Goal: Task Accomplishment & Management: Manage account settings

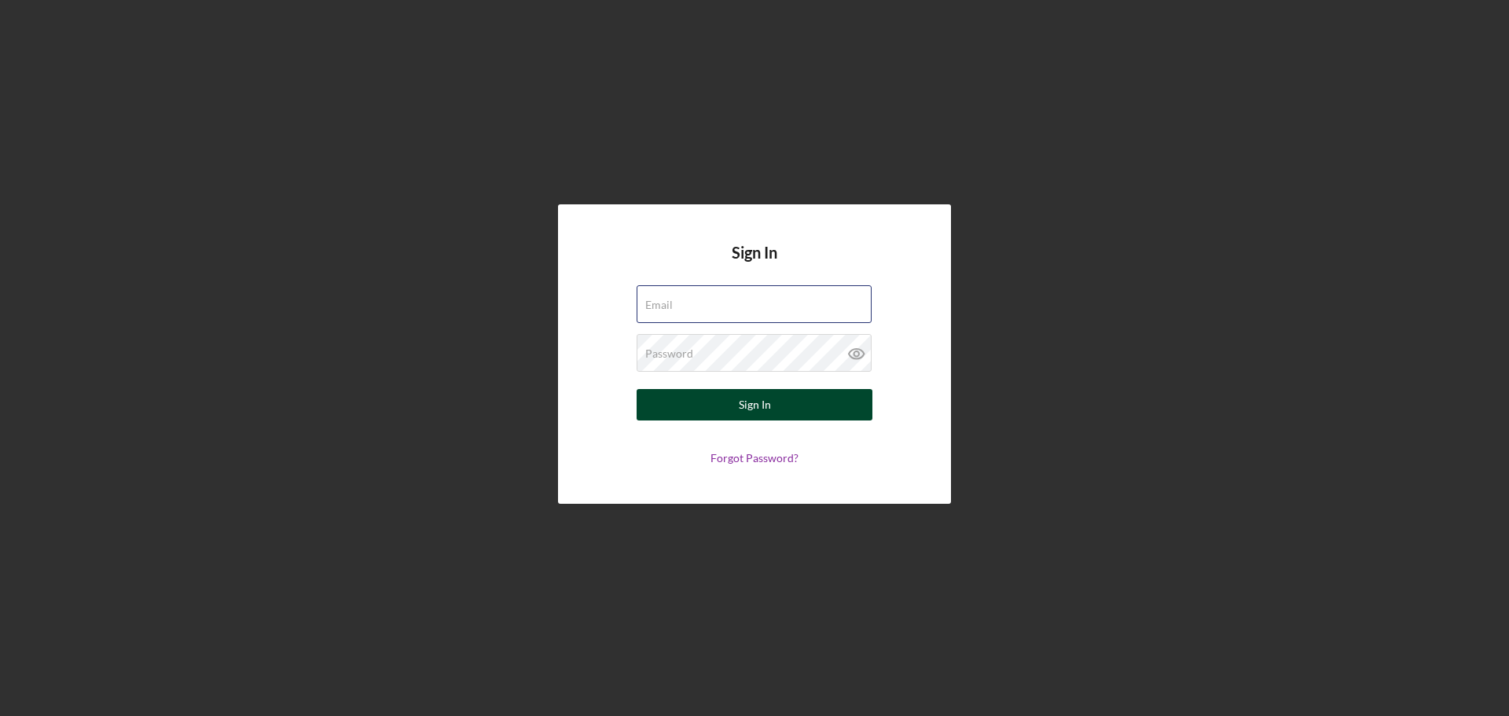
type input "[EMAIL_ADDRESS][DOMAIN_NAME]"
click at [804, 416] on button "Sign In" at bounding box center [755, 404] width 236 height 31
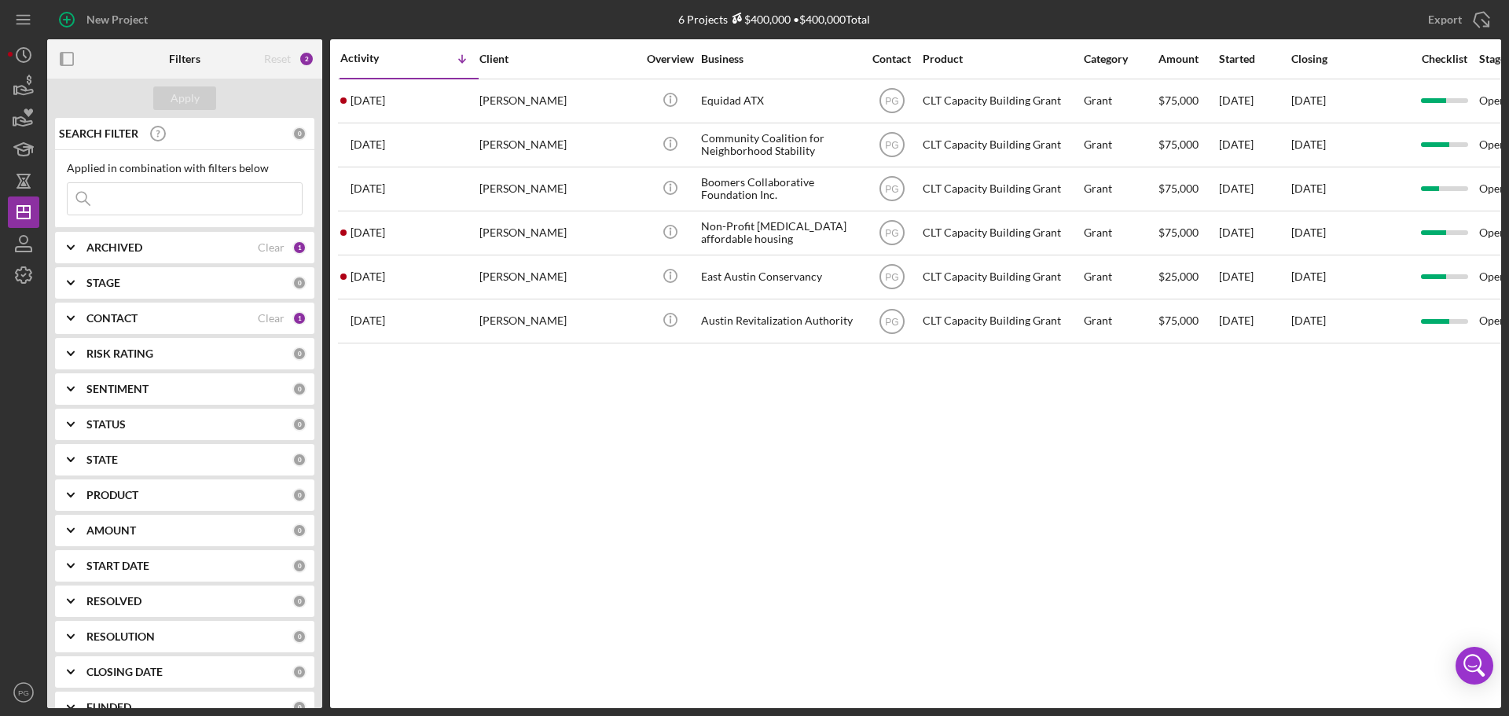
click at [993, 433] on div "Activity Icon/Table Sort Arrow Client Overview Business Contact Product Categor…" at bounding box center [915, 373] width 1171 height 669
click at [1314, 400] on div "Activity Icon/Table Sort Arrow Client Overview Business Contact Product Categor…" at bounding box center [915, 373] width 1171 height 669
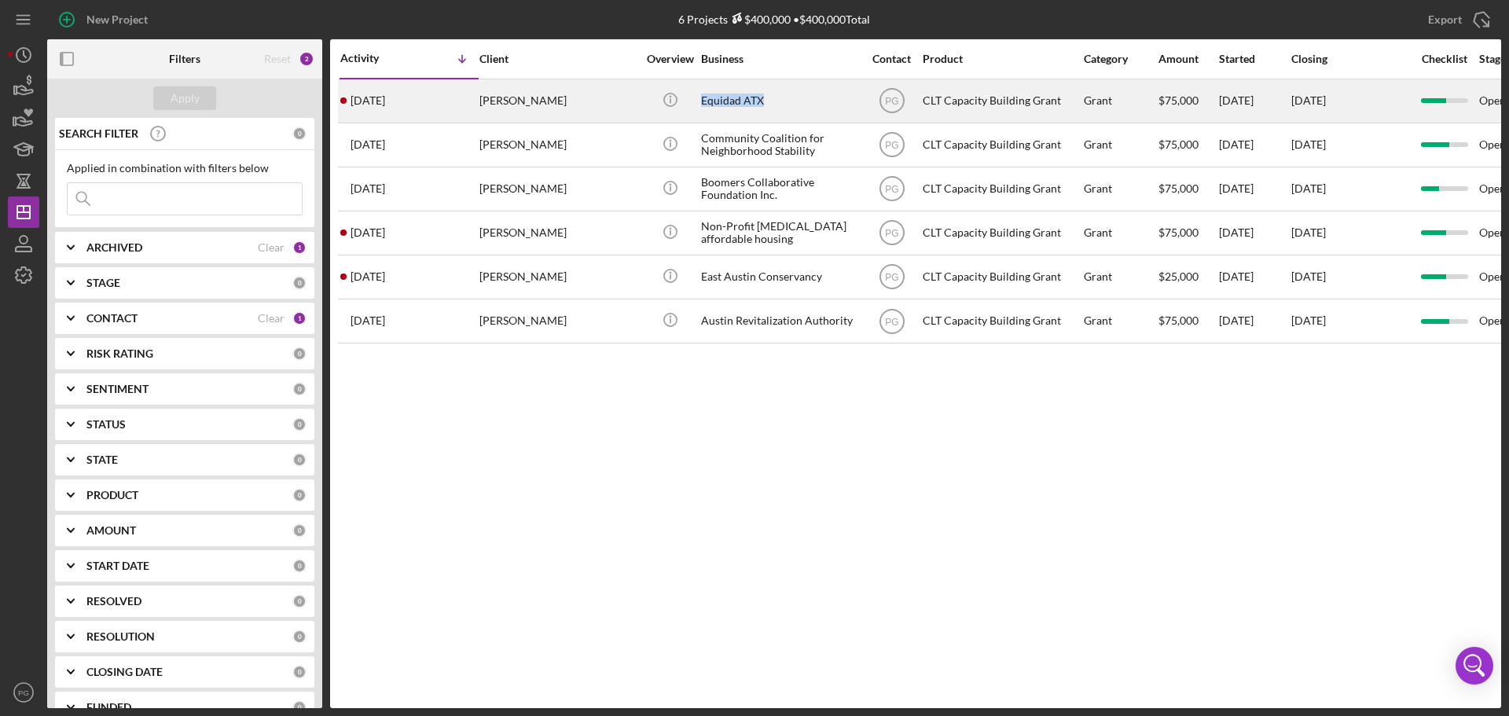
drag, startPoint x: 768, startPoint y: 100, endPoint x: 696, endPoint y: 105, distance: 72.5
click at [696, 105] on tr "[DATE] [PERSON_NAME] [PERSON_NAME] Icon/Info Equidad ATX PG CLT Capacity Buildi…" at bounding box center [1302, 101] width 1928 height 44
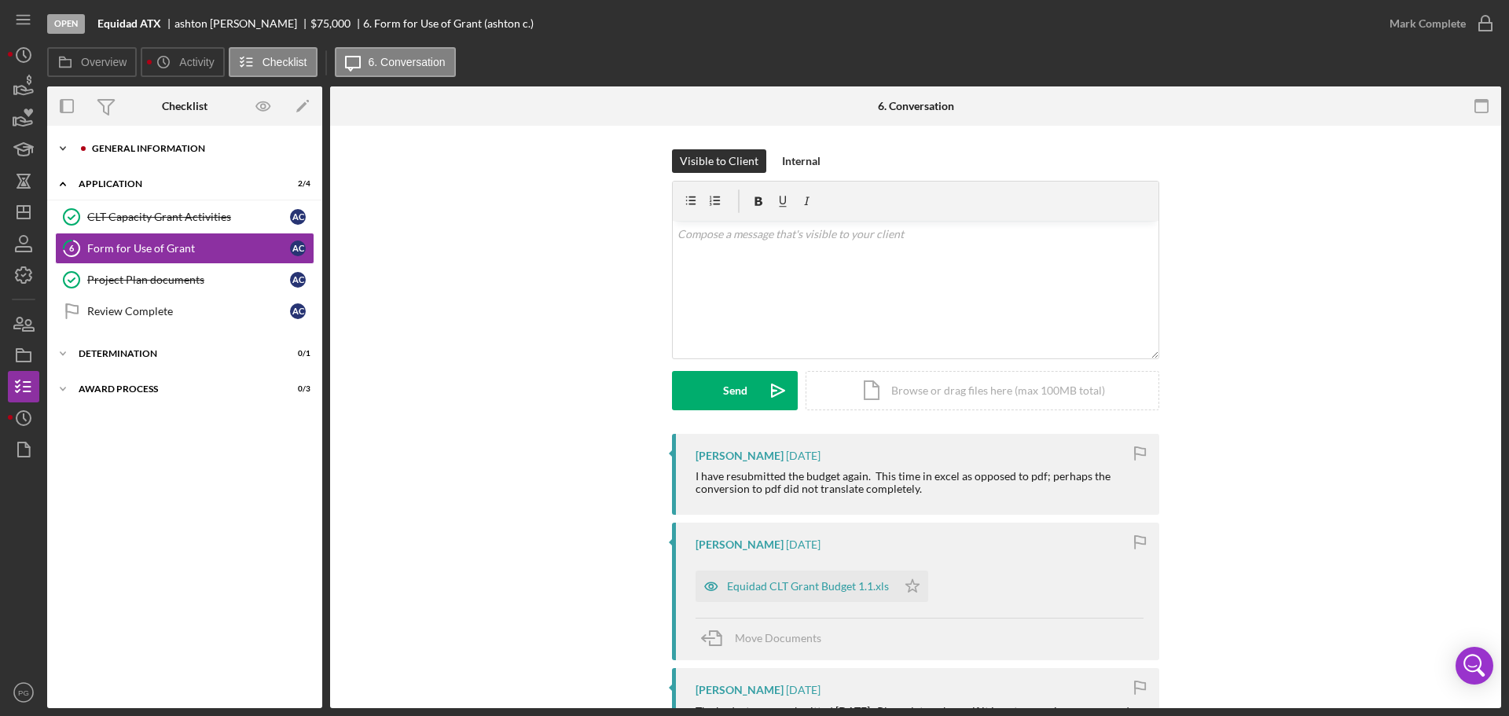
click at [143, 150] on div "General Information" at bounding box center [197, 148] width 211 height 9
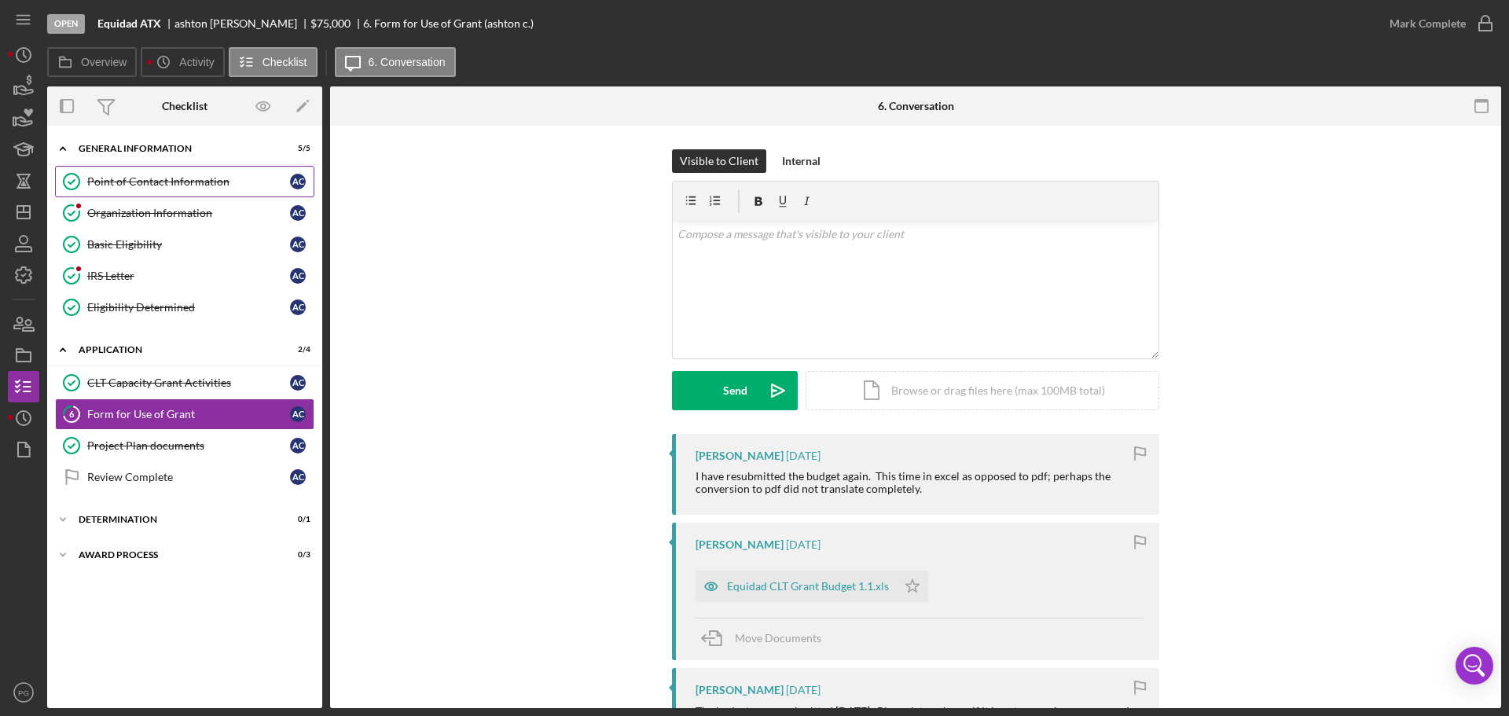
click at [116, 173] on link "Point of Contact Information Point of Contact Information a c" at bounding box center [184, 181] width 259 height 31
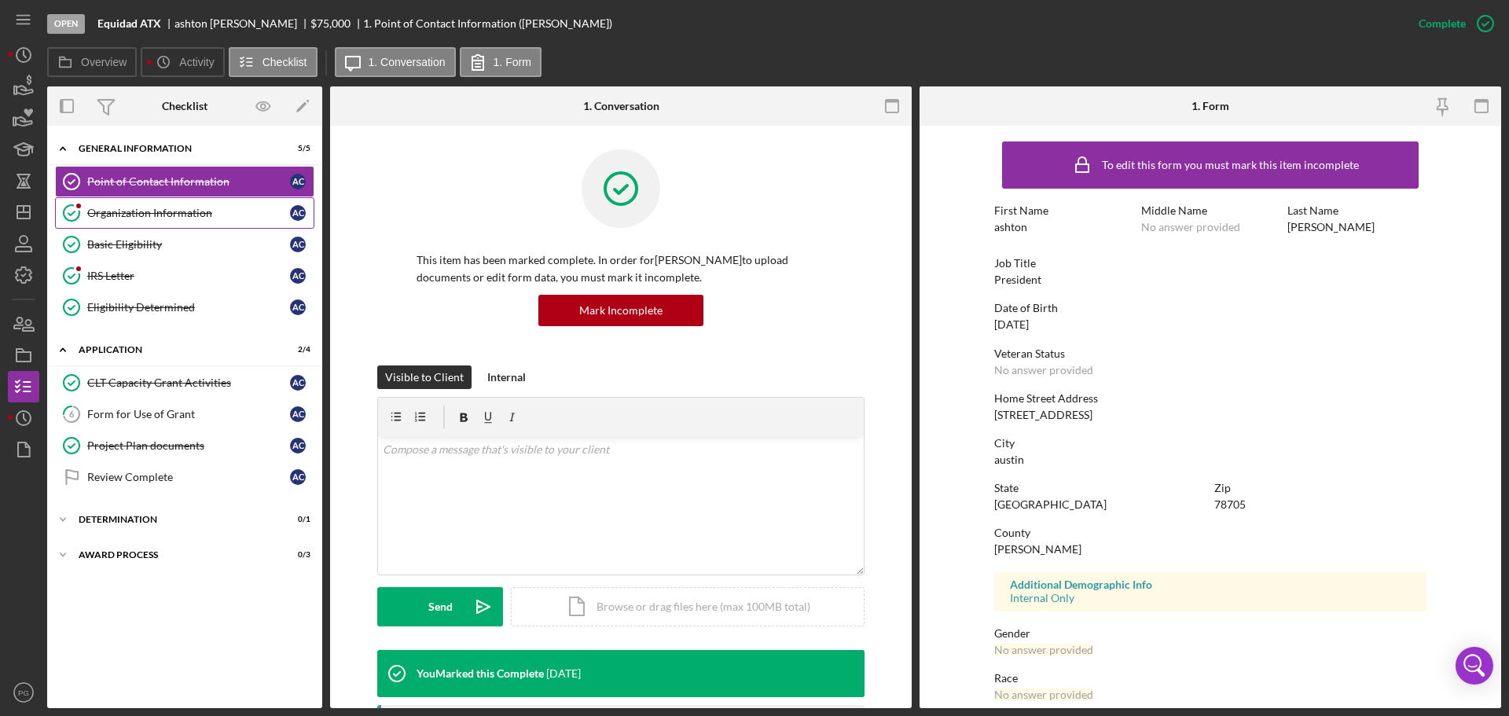
click at [120, 212] on div "Organization Information" at bounding box center [188, 213] width 203 height 13
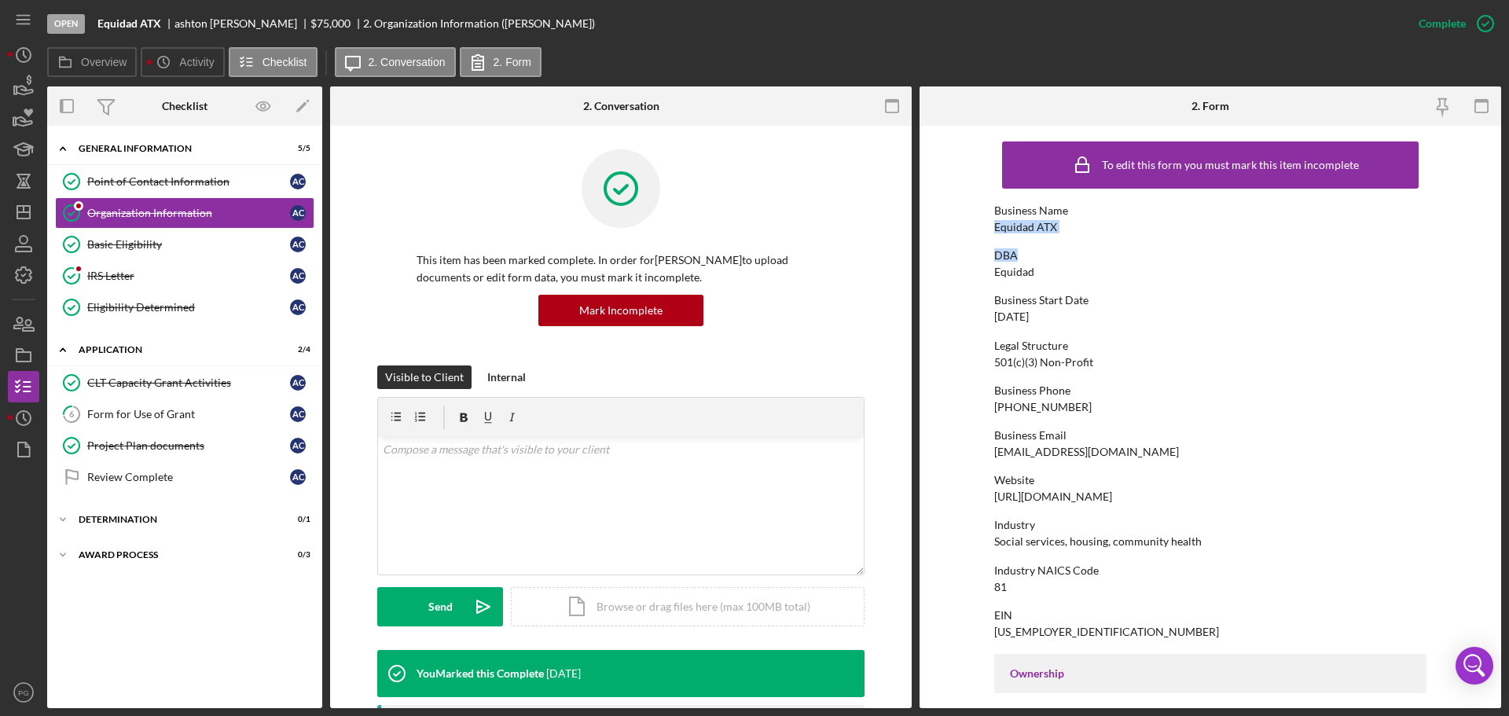
drag, startPoint x: 1078, startPoint y: 234, endPoint x: 989, endPoint y: 223, distance: 90.3
click at [989, 223] on form "To edit this form you must mark this item incomplete Business Name Equidad ATX …" at bounding box center [1211, 417] width 582 height 582
click at [1007, 226] on div "Equidad ATX" at bounding box center [1025, 227] width 63 height 13
click at [1007, 229] on div "Equidad ATX" at bounding box center [1025, 227] width 63 height 13
click at [1006, 228] on div "Equidad ATX" at bounding box center [1025, 227] width 63 height 13
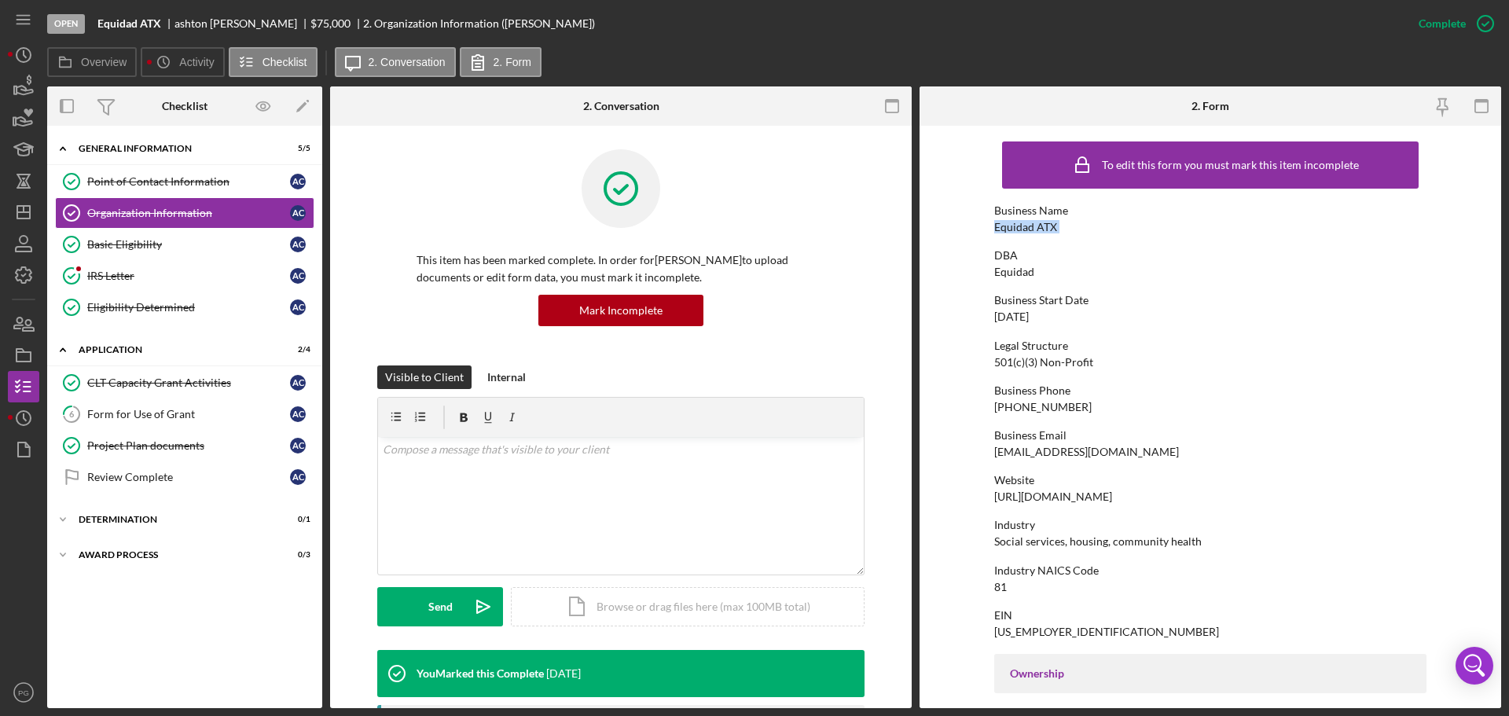
click at [1006, 228] on div "Equidad ATX" at bounding box center [1025, 227] width 63 height 13
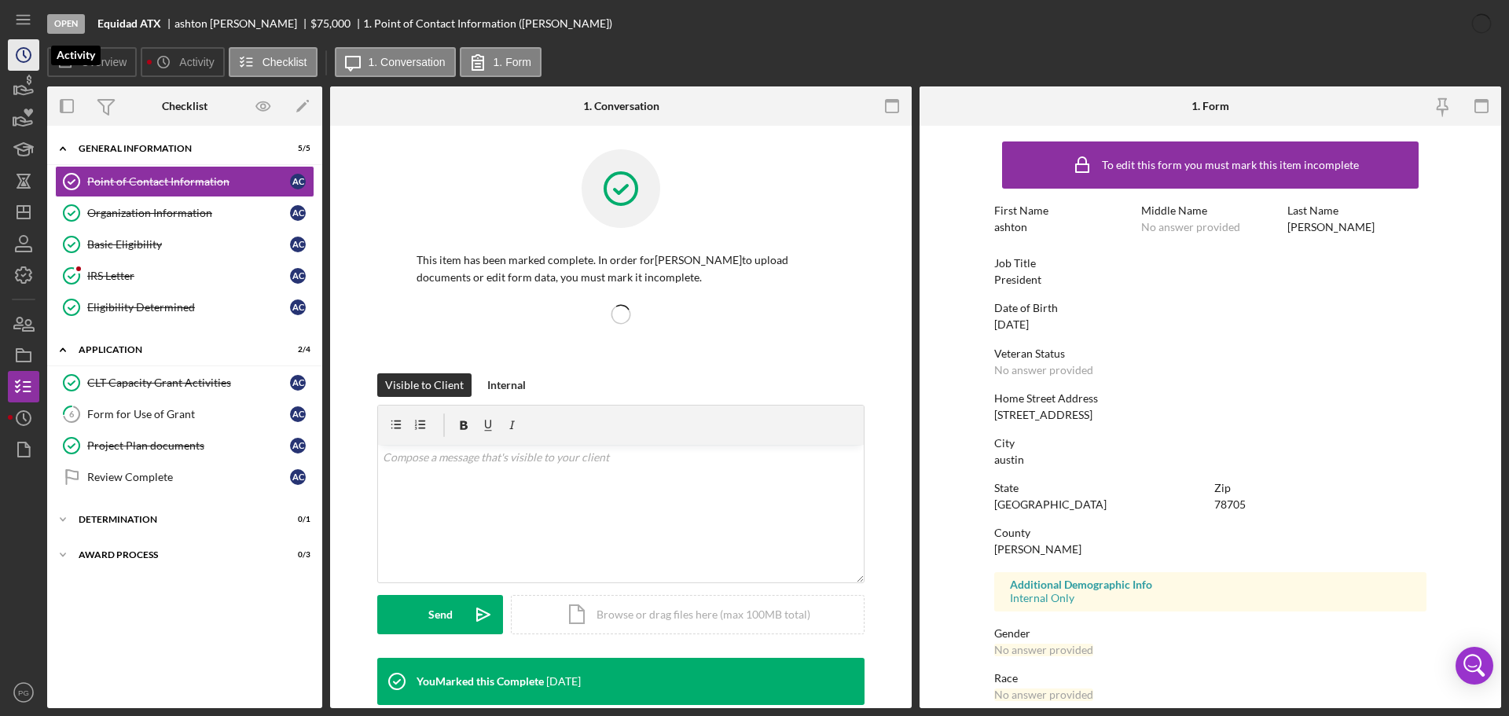
click at [20, 64] on icon "Icon/History" at bounding box center [23, 54] width 39 height 39
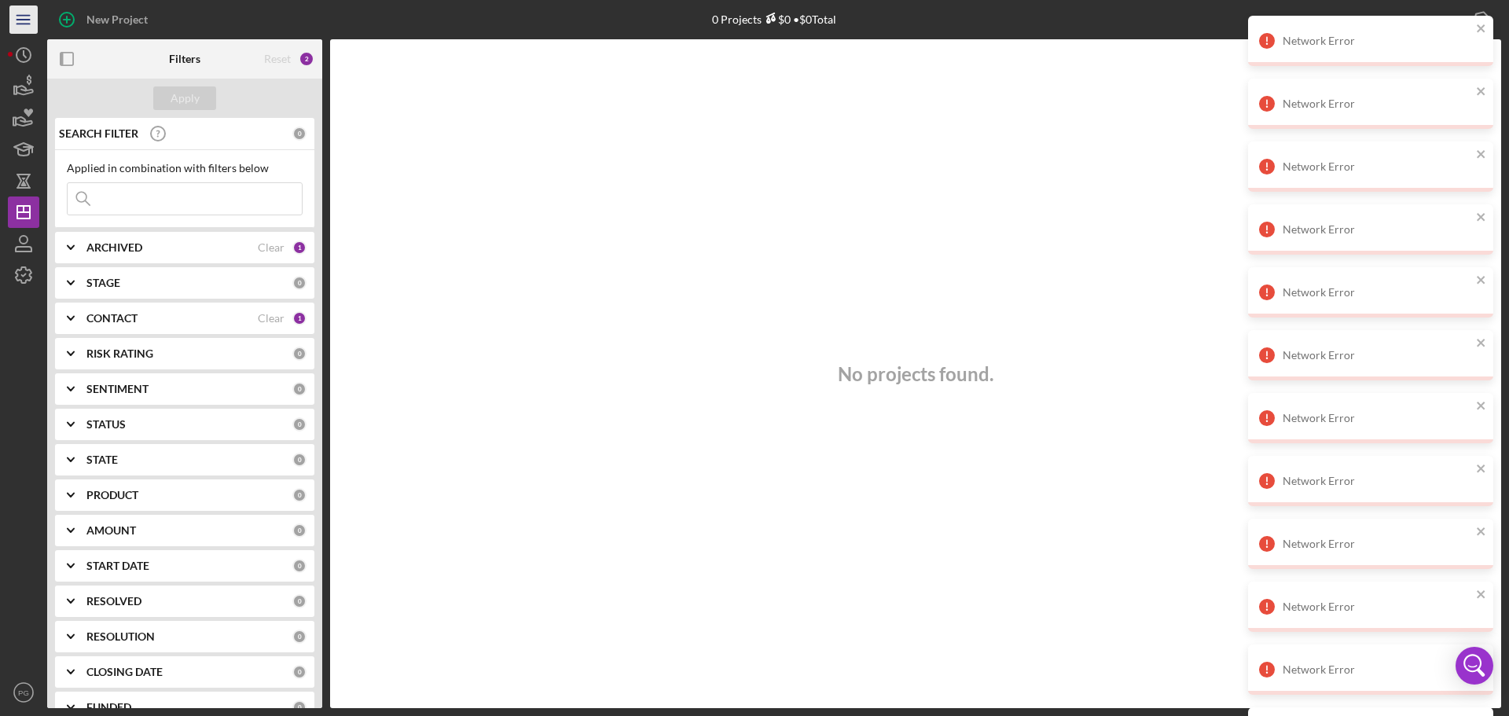
click at [23, 17] on icon "Icon/Menu" at bounding box center [23, 19] width 35 height 35
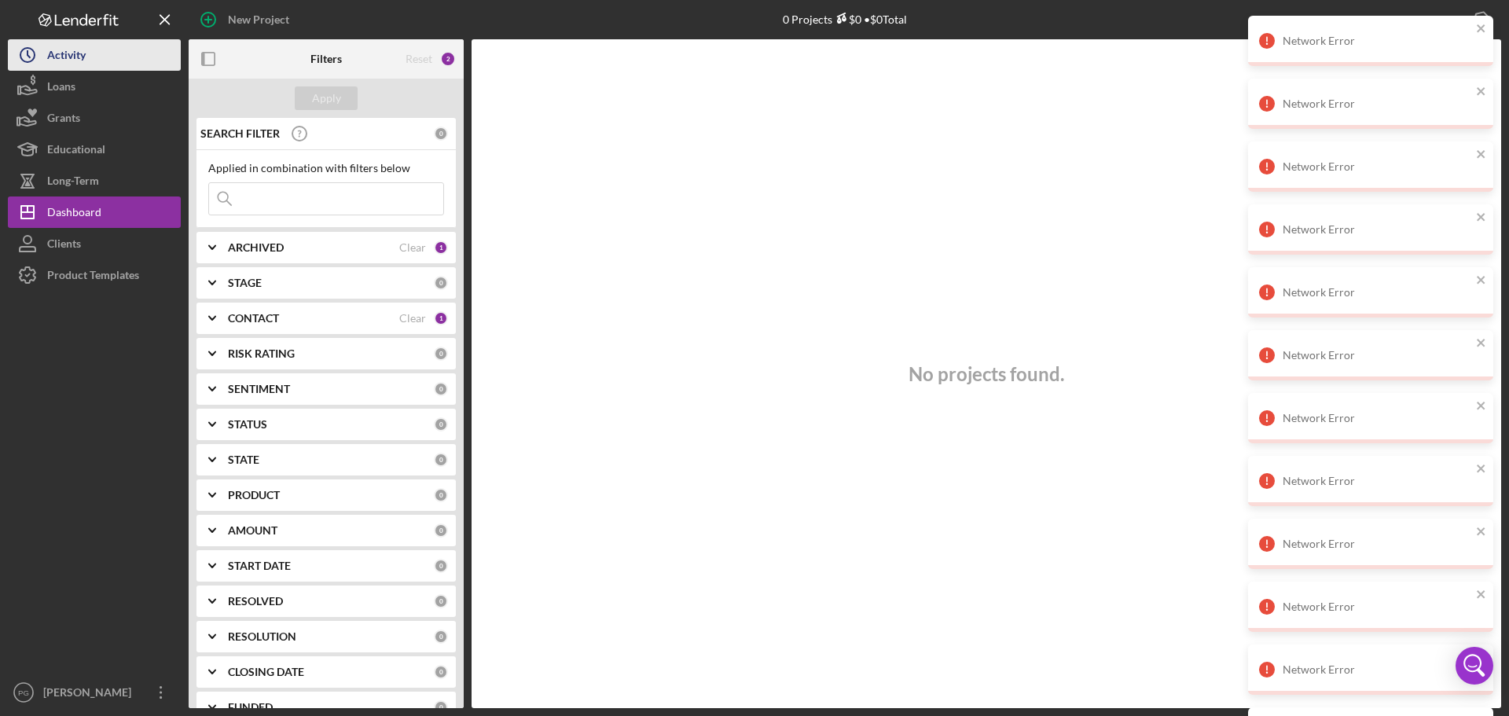
click at [46, 52] on icon "Icon/History" at bounding box center [27, 54] width 39 height 39
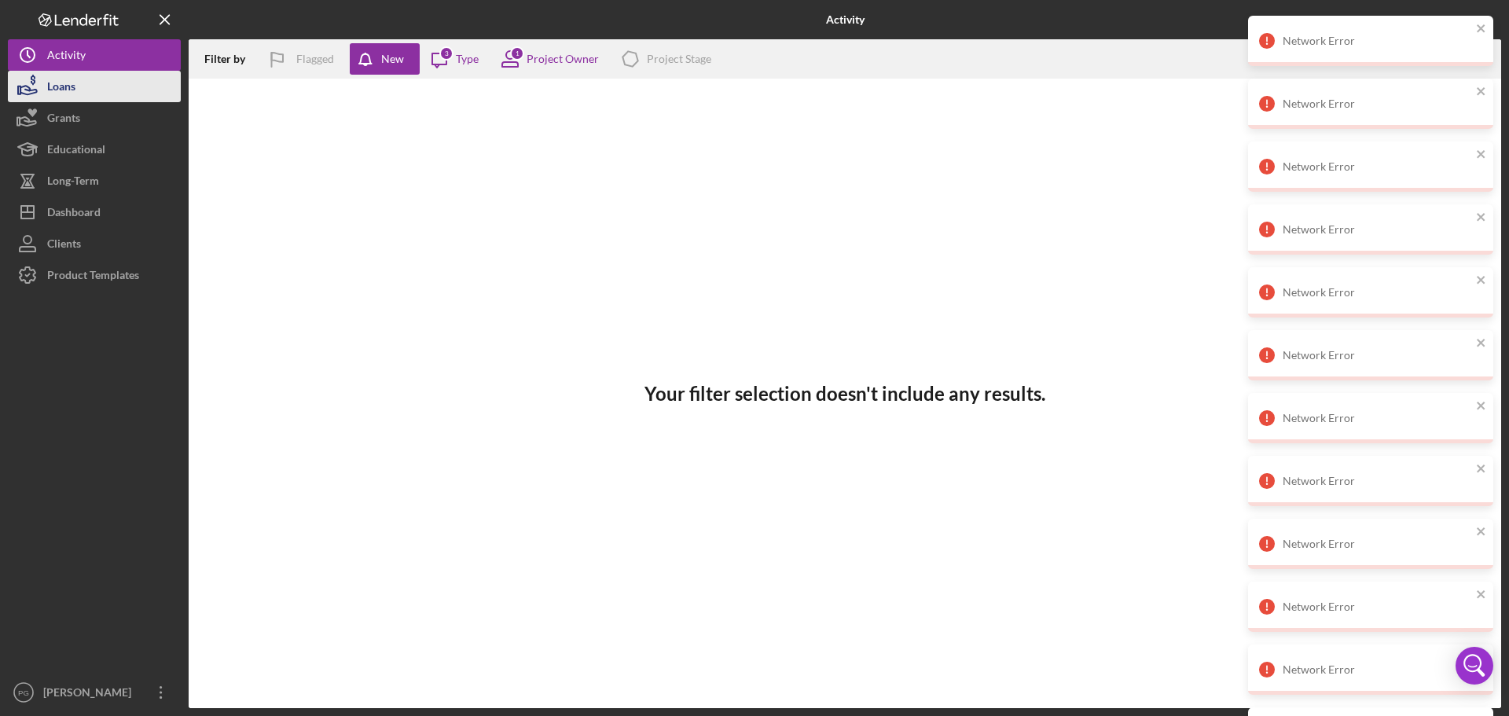
click at [52, 79] on div "Loans" at bounding box center [61, 88] width 28 height 35
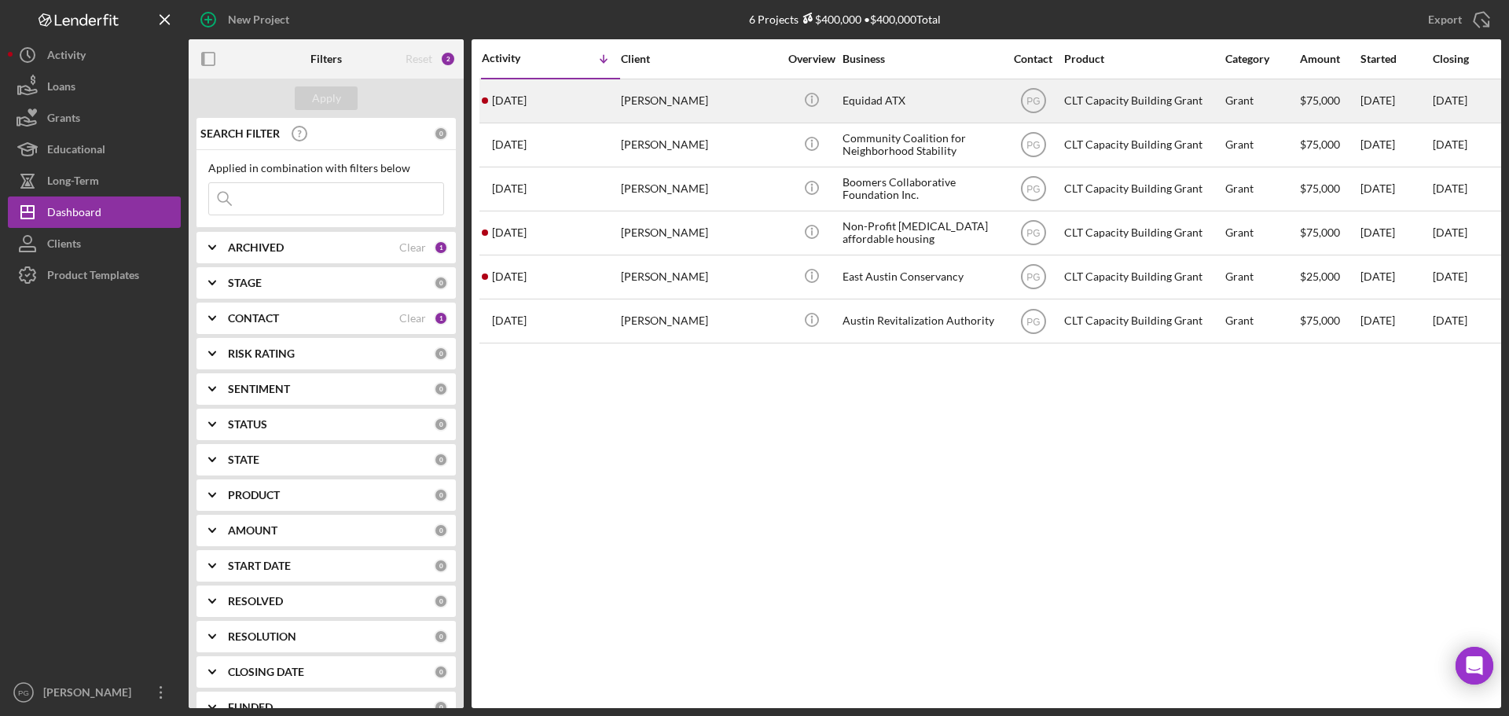
click at [655, 96] on div "[PERSON_NAME]" at bounding box center [699, 101] width 157 height 42
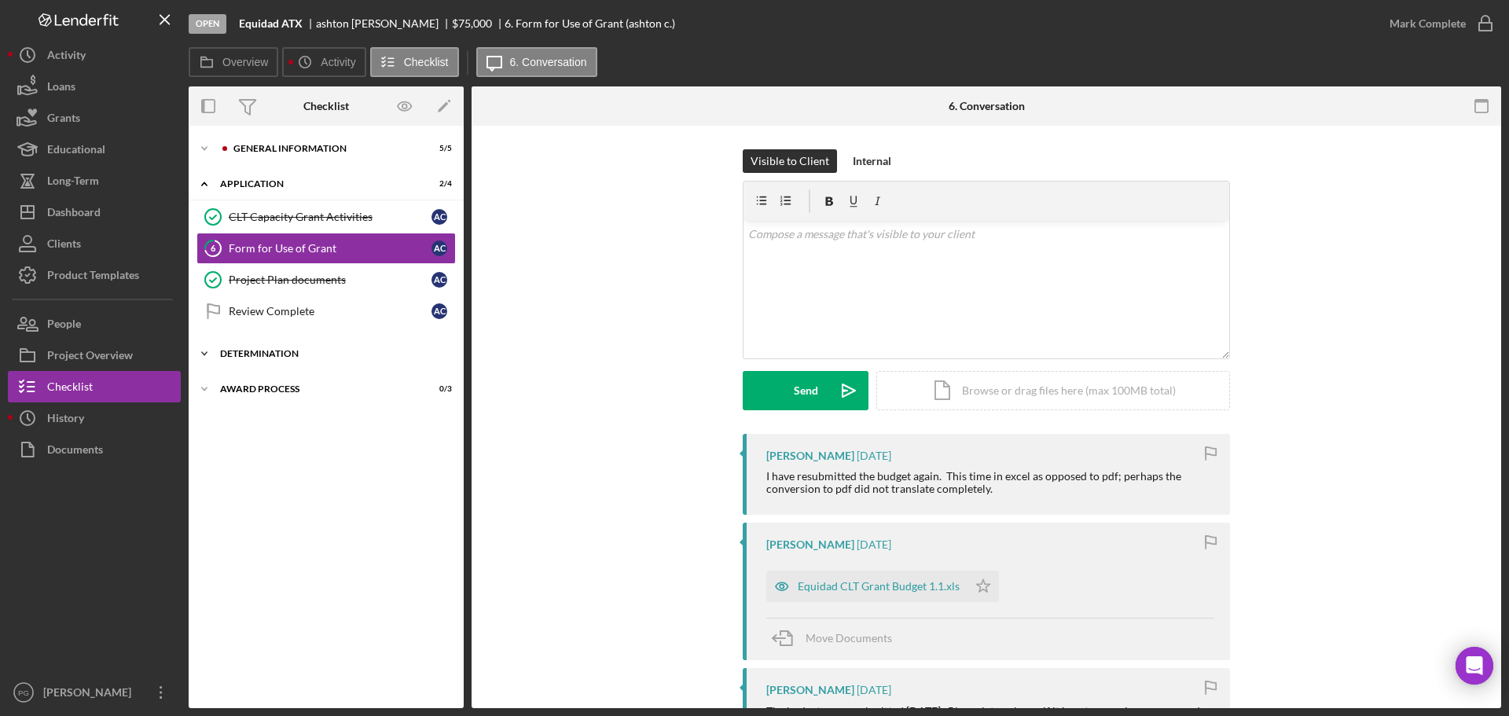
click at [272, 356] on div "Determination" at bounding box center [332, 353] width 224 height 9
click at [272, 384] on div "Decision" at bounding box center [330, 386] width 203 height 13
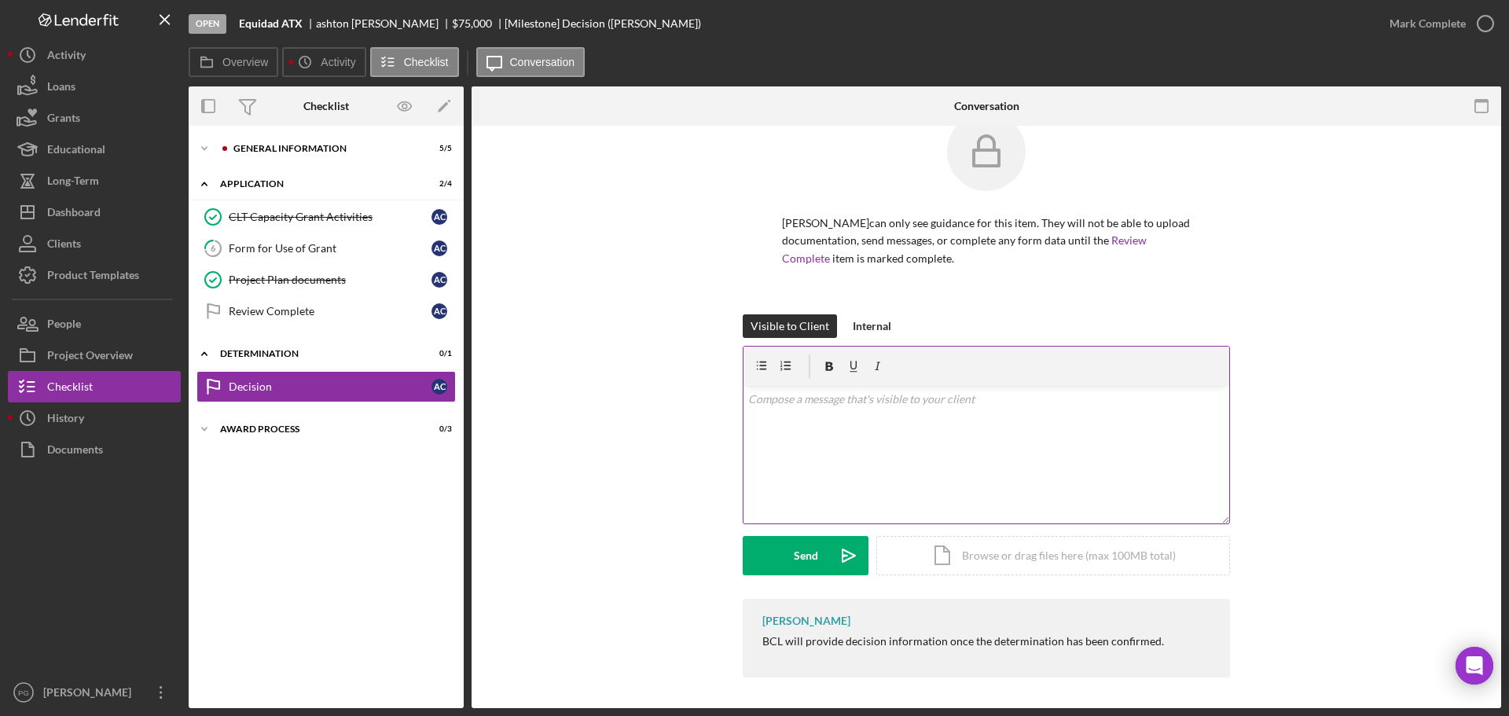
scroll to position [38, 0]
click at [830, 455] on div "v Color teal Color pink Remove color Add row above Add row below Add column bef…" at bounding box center [987, 454] width 486 height 138
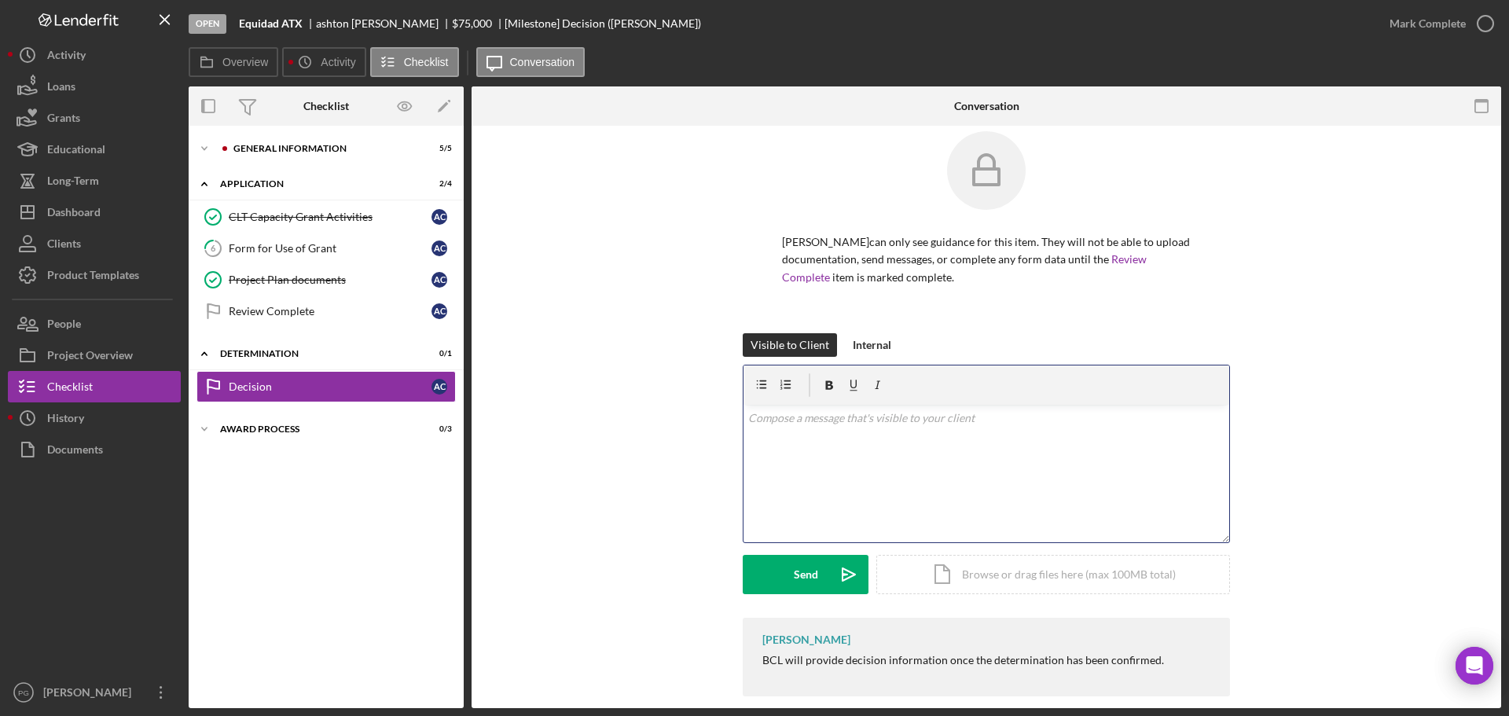
scroll to position [0, 0]
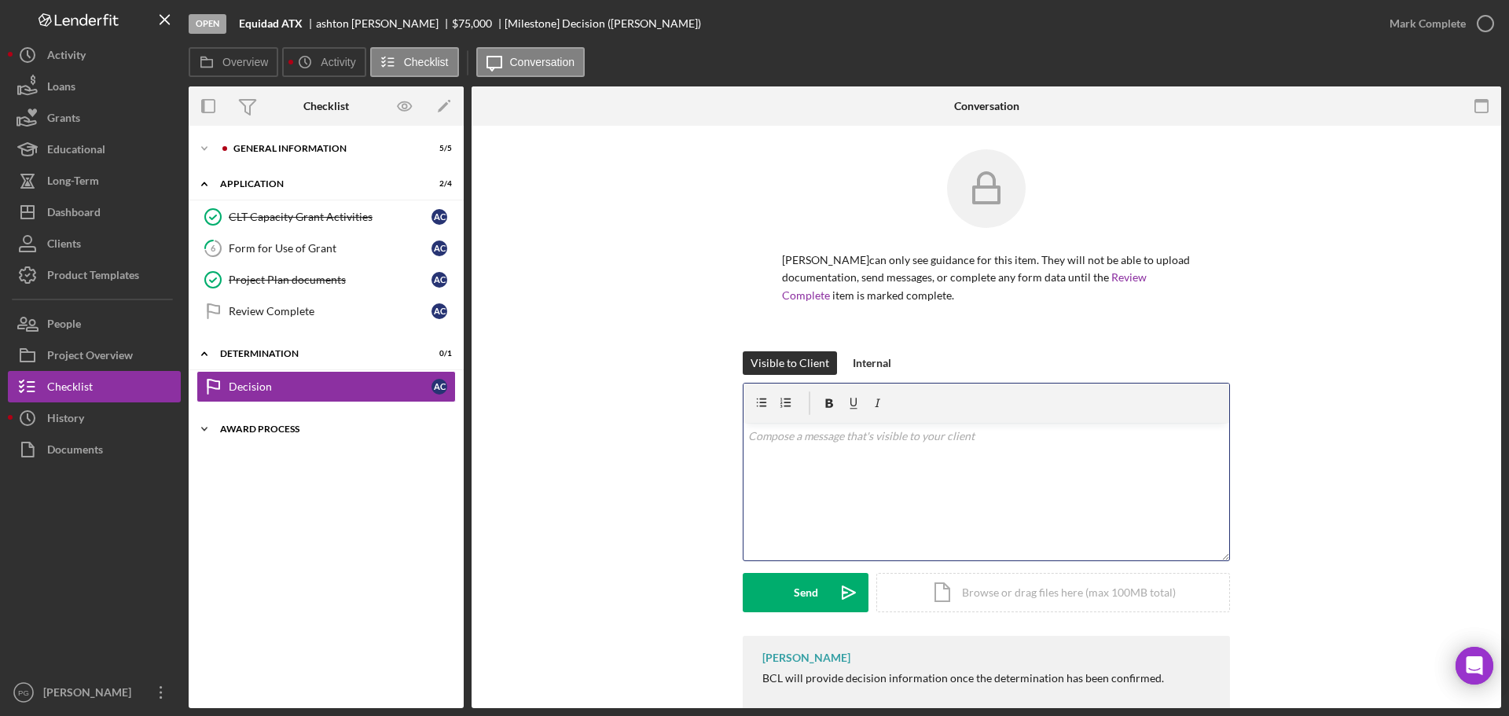
click at [309, 427] on div "Award Process" at bounding box center [332, 428] width 224 height 9
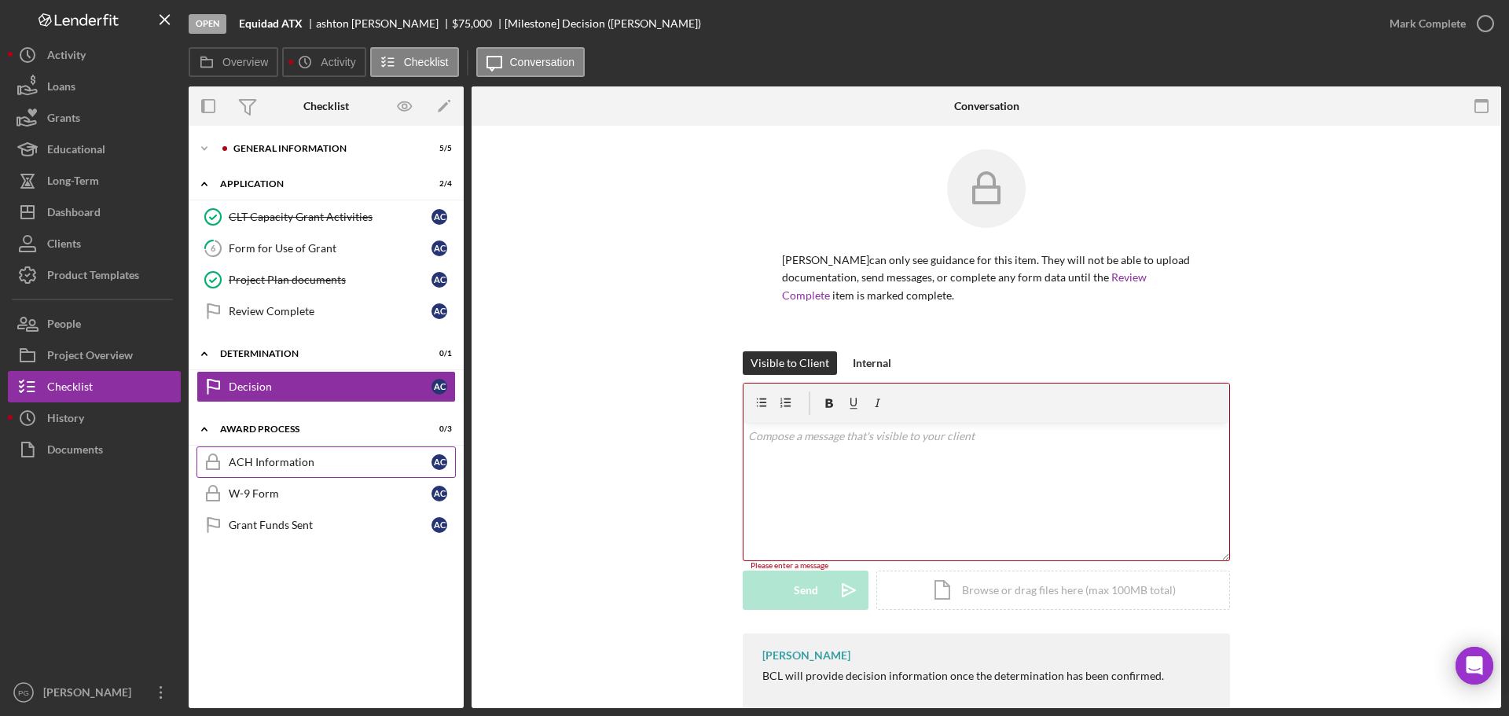
click at [395, 458] on div "ACH Information" at bounding box center [330, 462] width 203 height 13
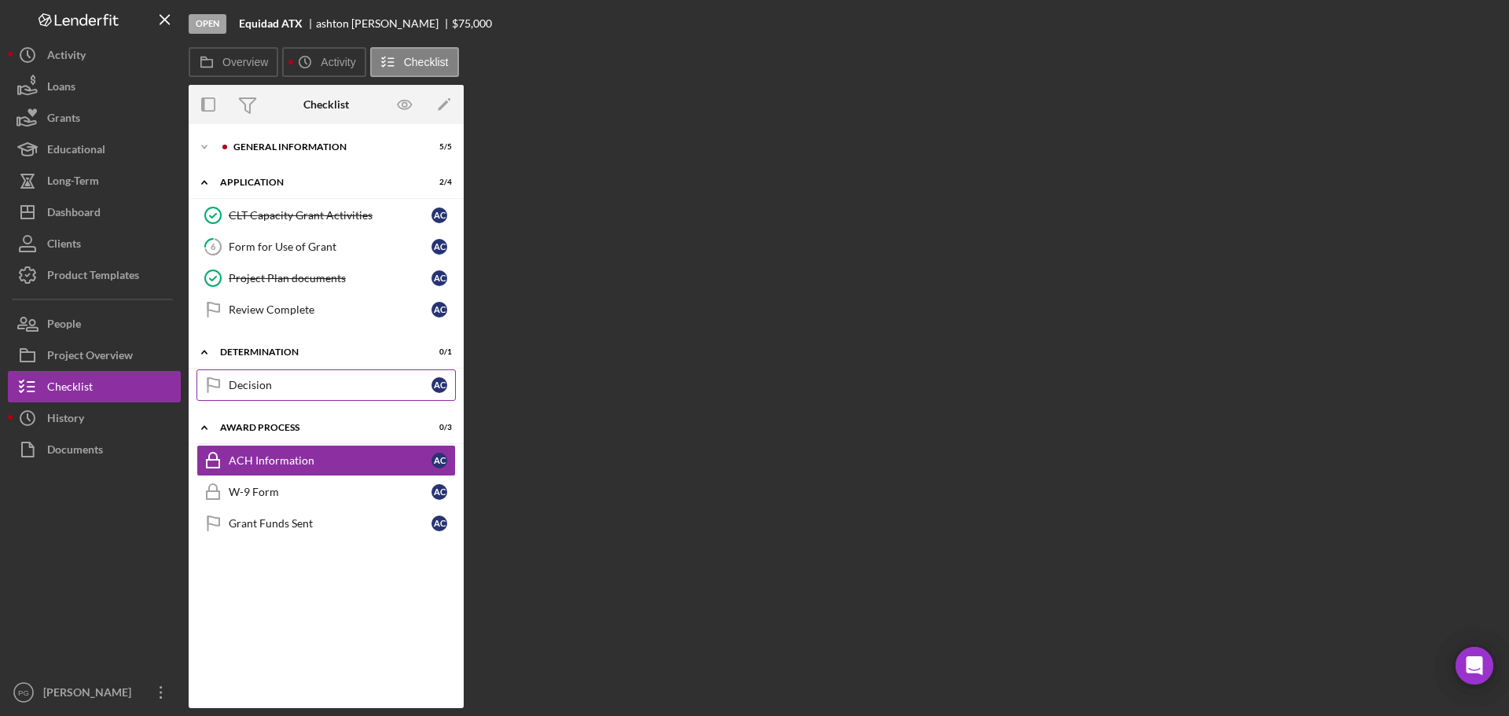
click at [320, 372] on link "Decision Decision a c" at bounding box center [326, 384] width 259 height 31
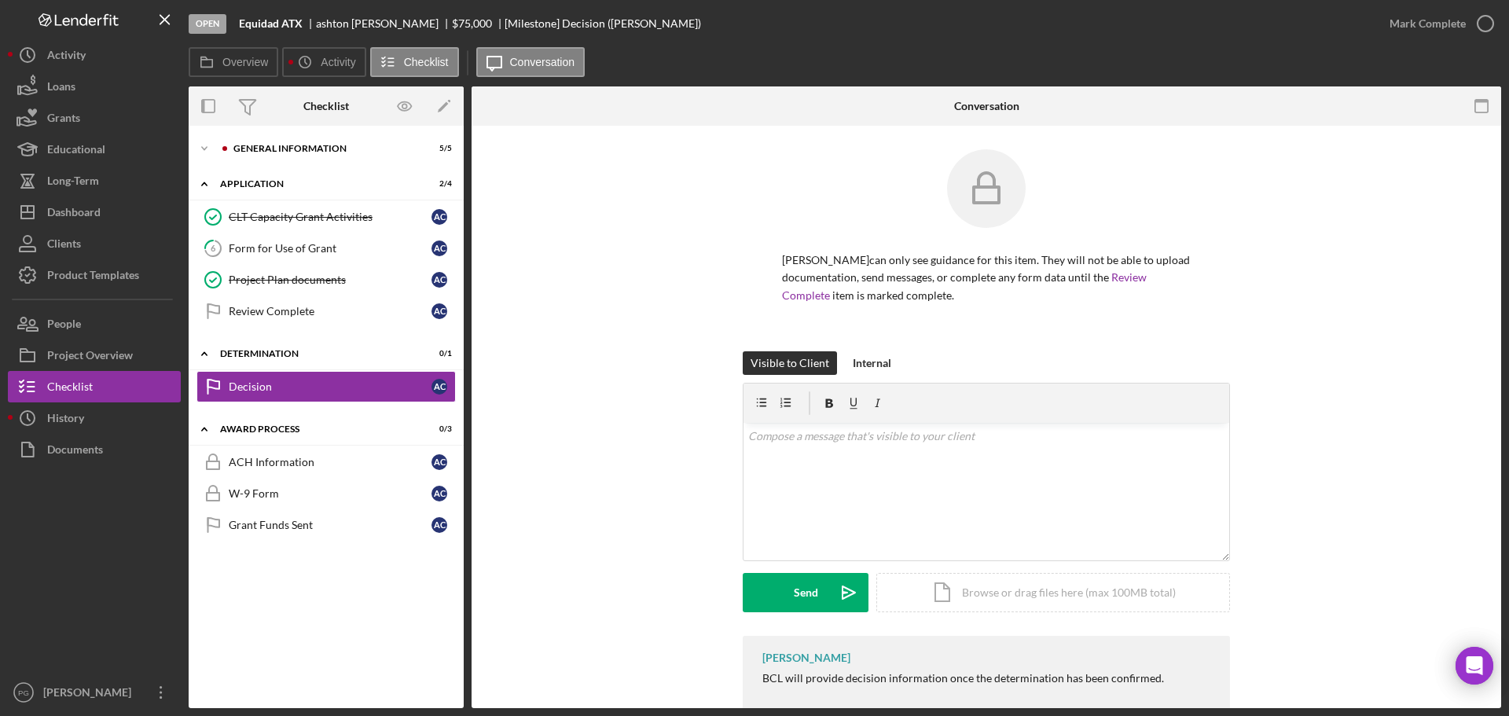
scroll to position [38, 0]
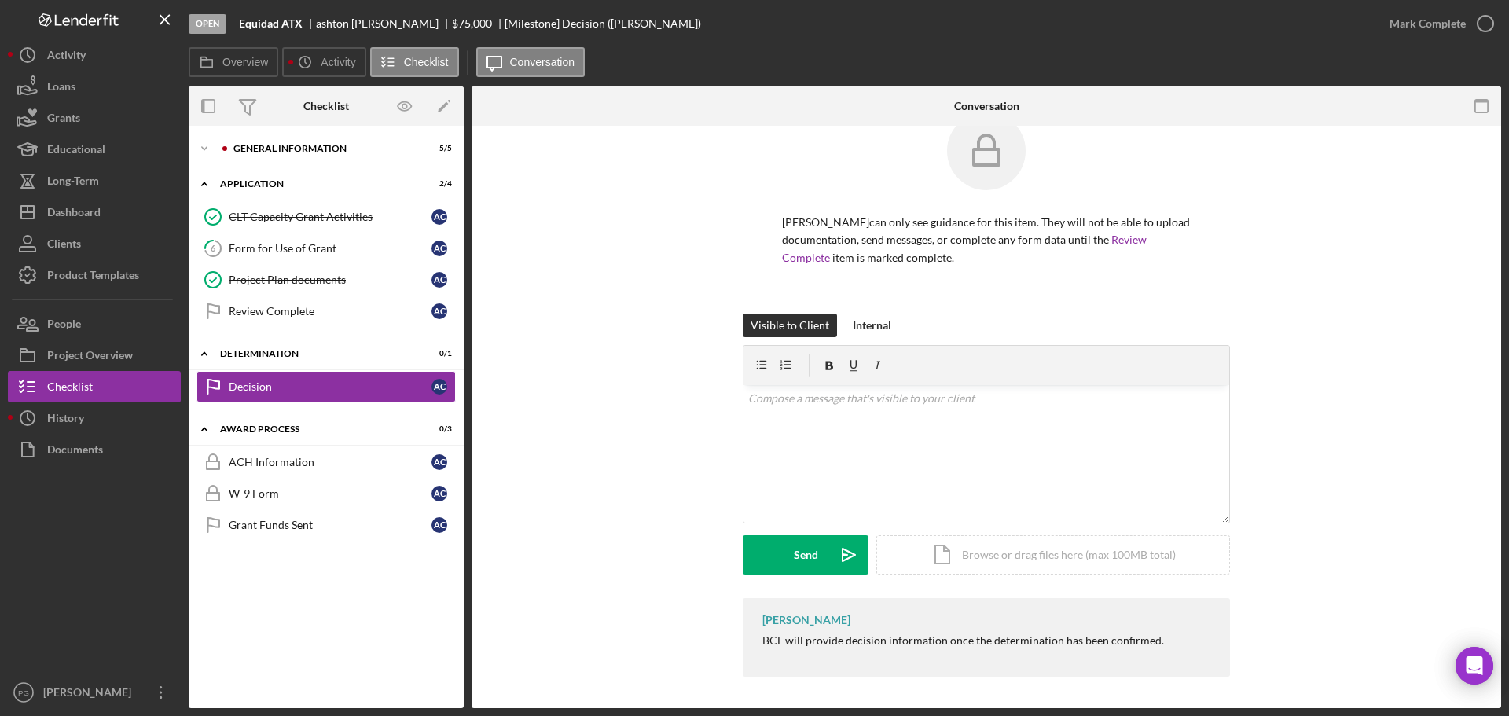
click at [603, 443] on div "Visible to Client Internal v Color teal Color pink Remove color Add row above A…" at bounding box center [986, 456] width 983 height 285
click at [1016, 417] on div "v Color teal Color pink Remove color Add row above Add row below Add column bef…" at bounding box center [987, 454] width 486 height 138
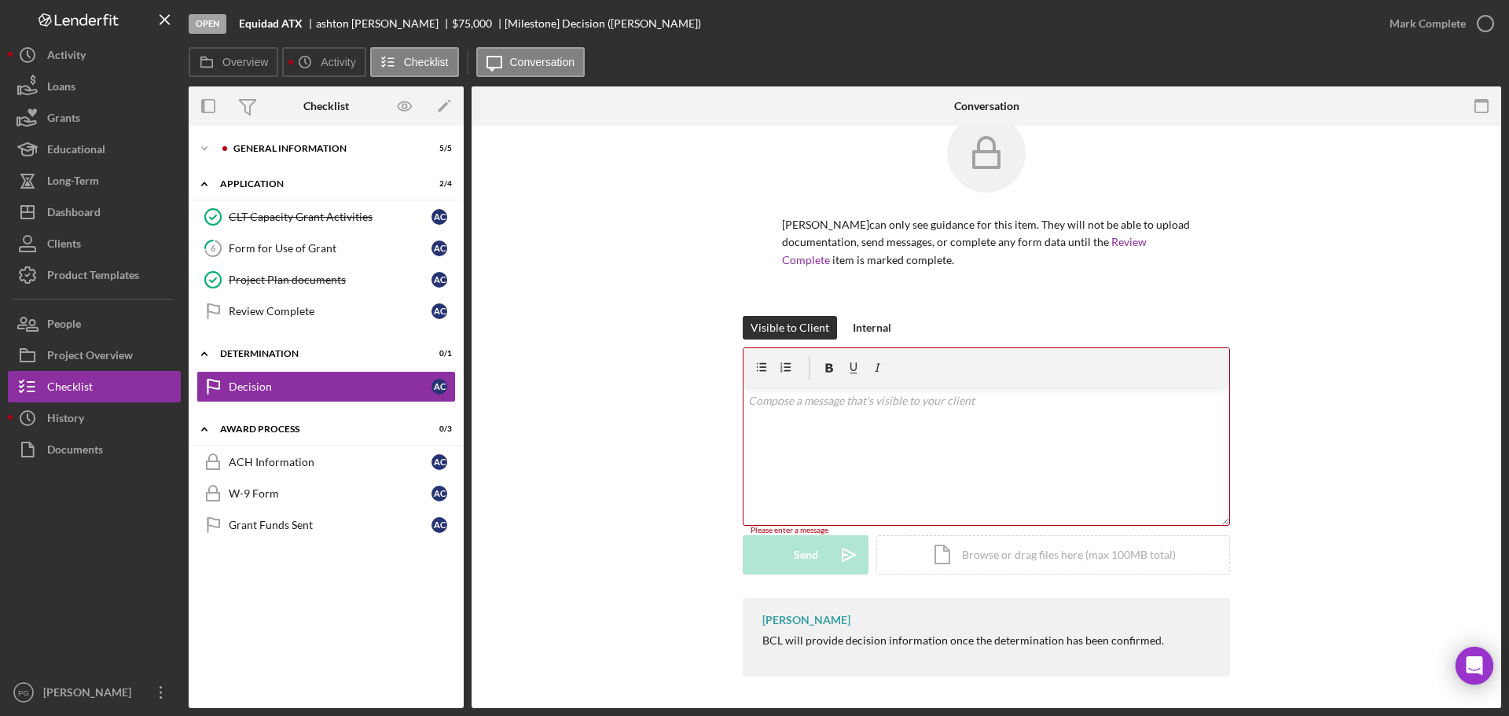
scroll to position [35, 0]
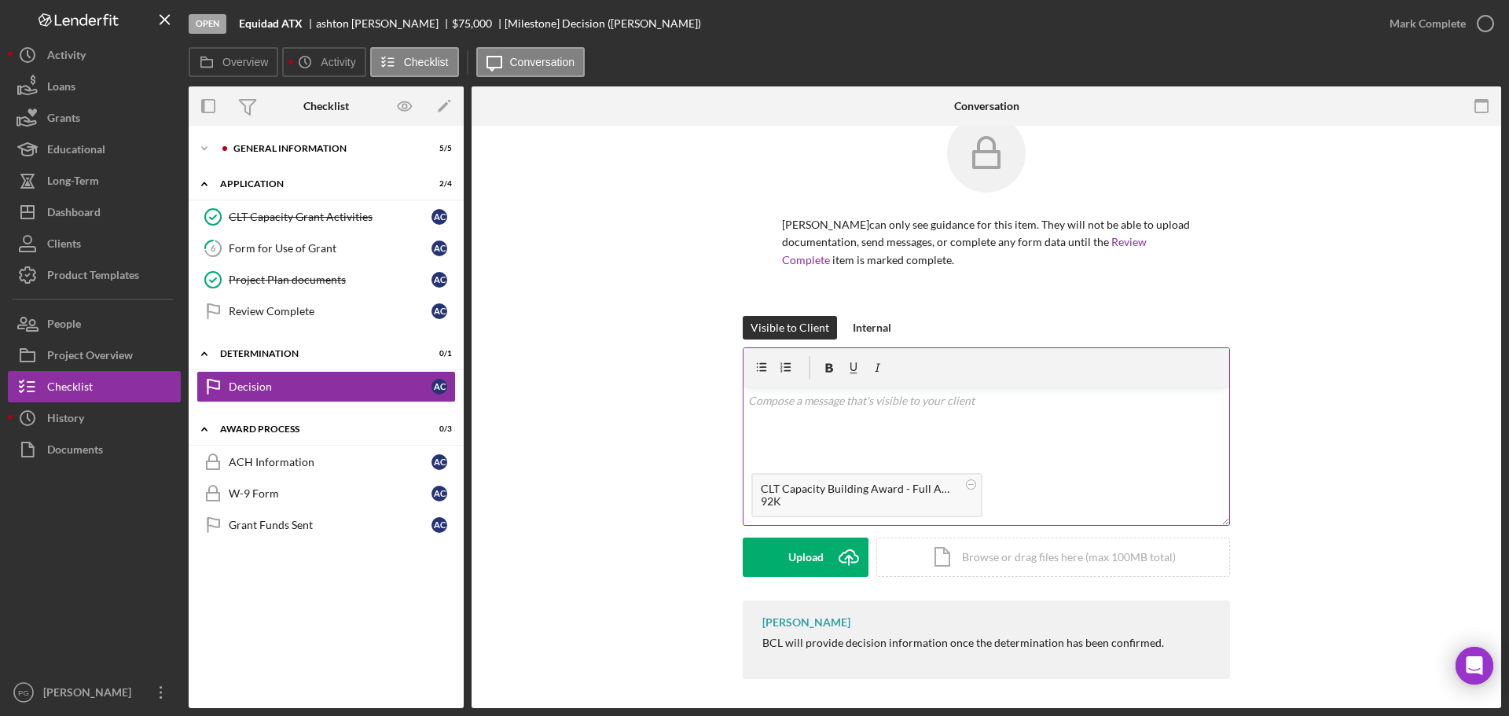
click at [902, 421] on div "v Color teal Color pink Remove color Add row above Add row below Add column bef…" at bounding box center [987, 427] width 486 height 78
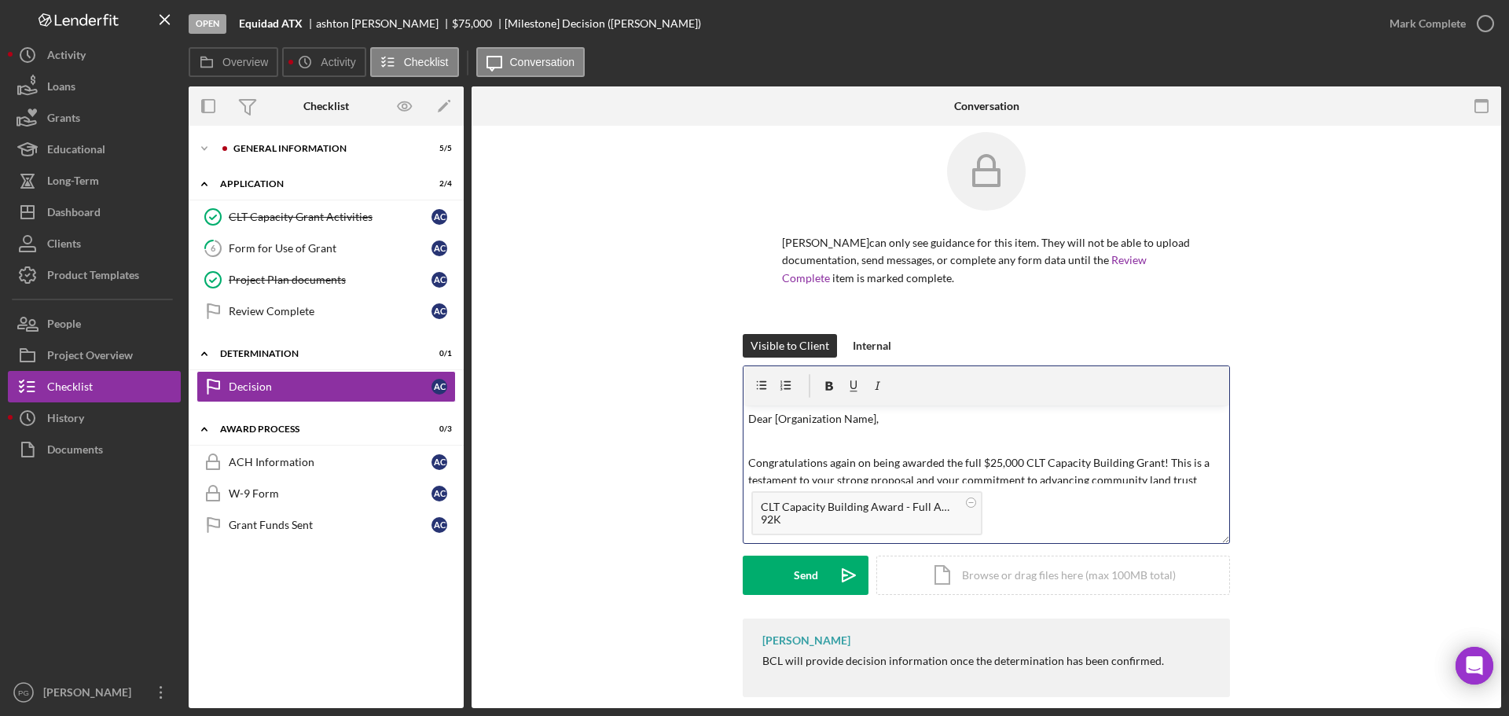
scroll to position [0, 0]
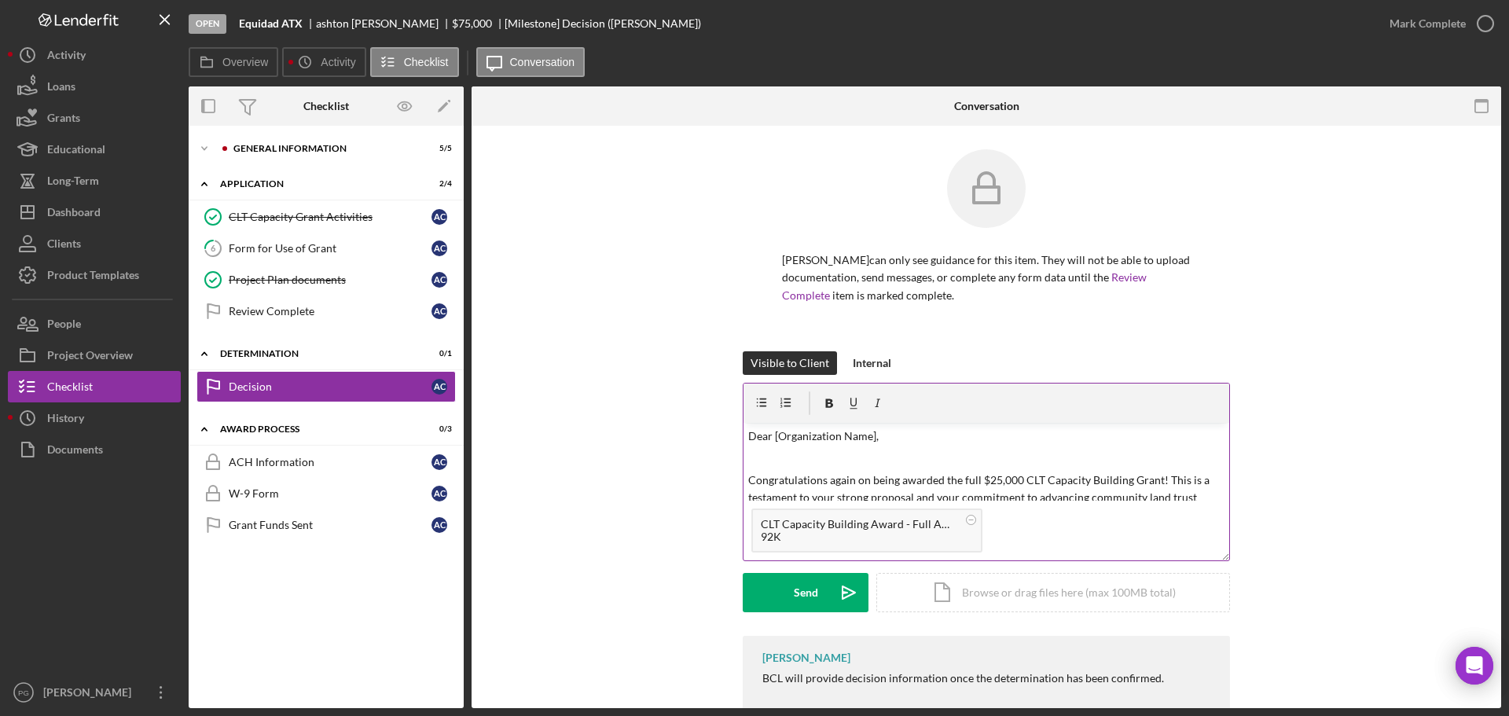
drag, startPoint x: 825, startPoint y: 435, endPoint x: 878, endPoint y: 441, distance: 53.7
click at [825, 435] on p "Dear [Organization Name]," at bounding box center [986, 436] width 477 height 17
drag, startPoint x: 840, startPoint y: 436, endPoint x: 775, endPoint y: 435, distance: 65.2
click at [775, 435] on p "Dear [Organization Name]," at bounding box center [986, 436] width 477 height 17
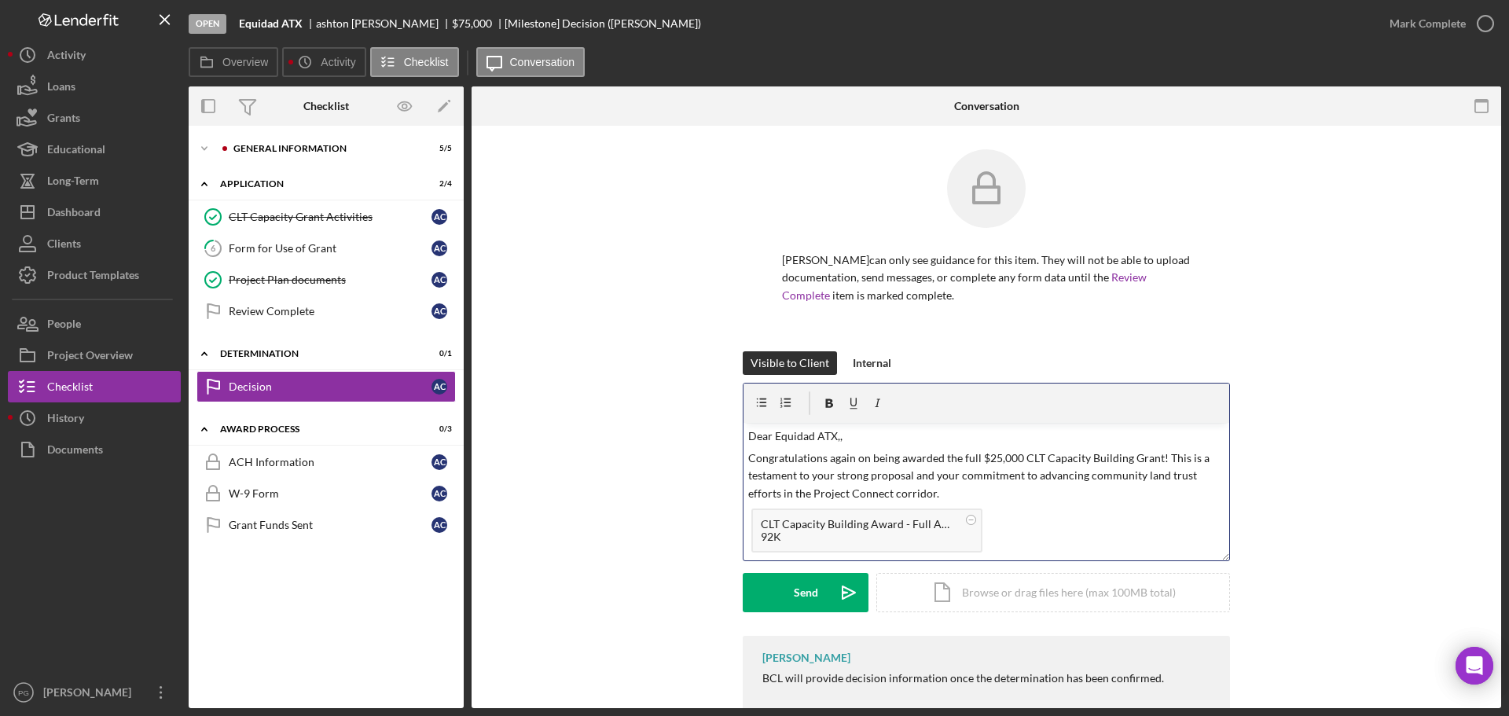
click at [840, 457] on p "Congratulations again on being awarded the full $25,000 CLT Capacity Building G…" at bounding box center [986, 476] width 477 height 53
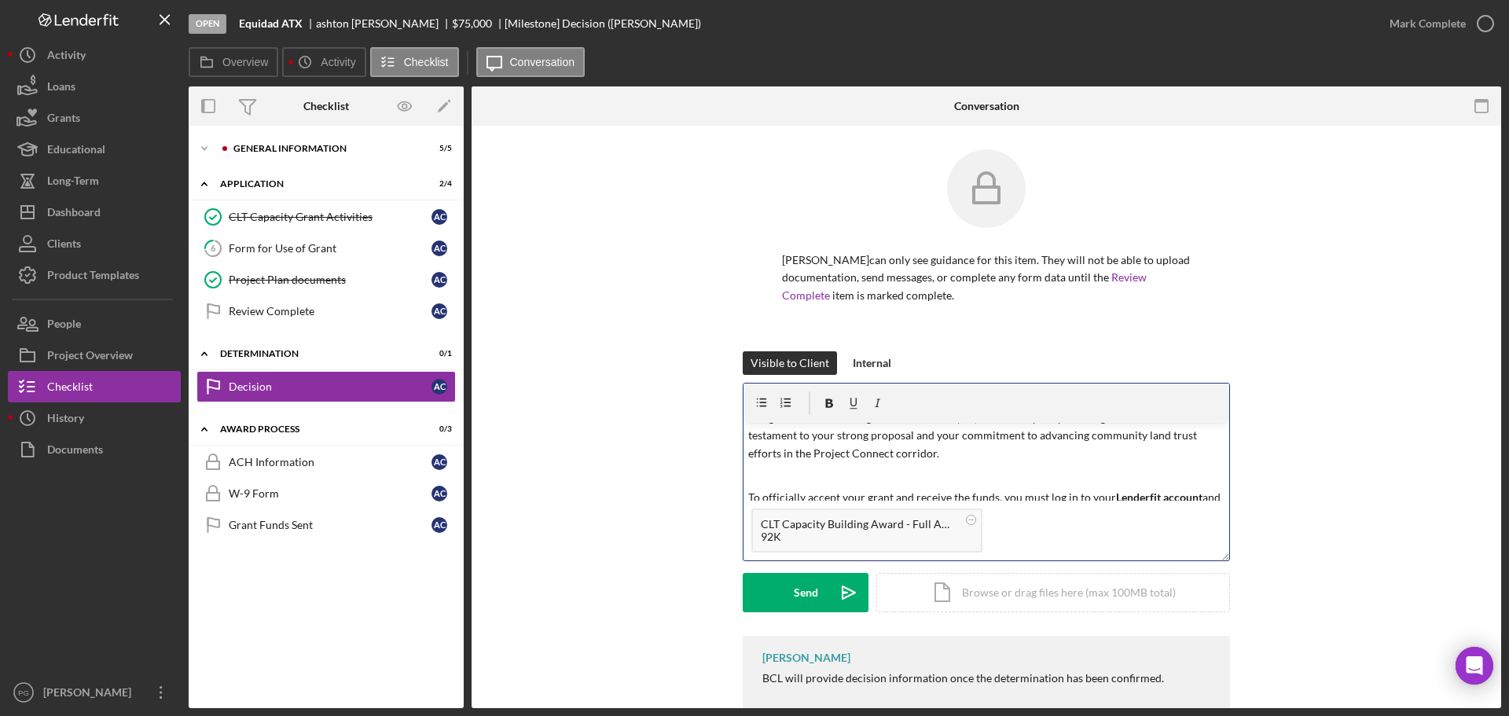
scroll to position [79, 0]
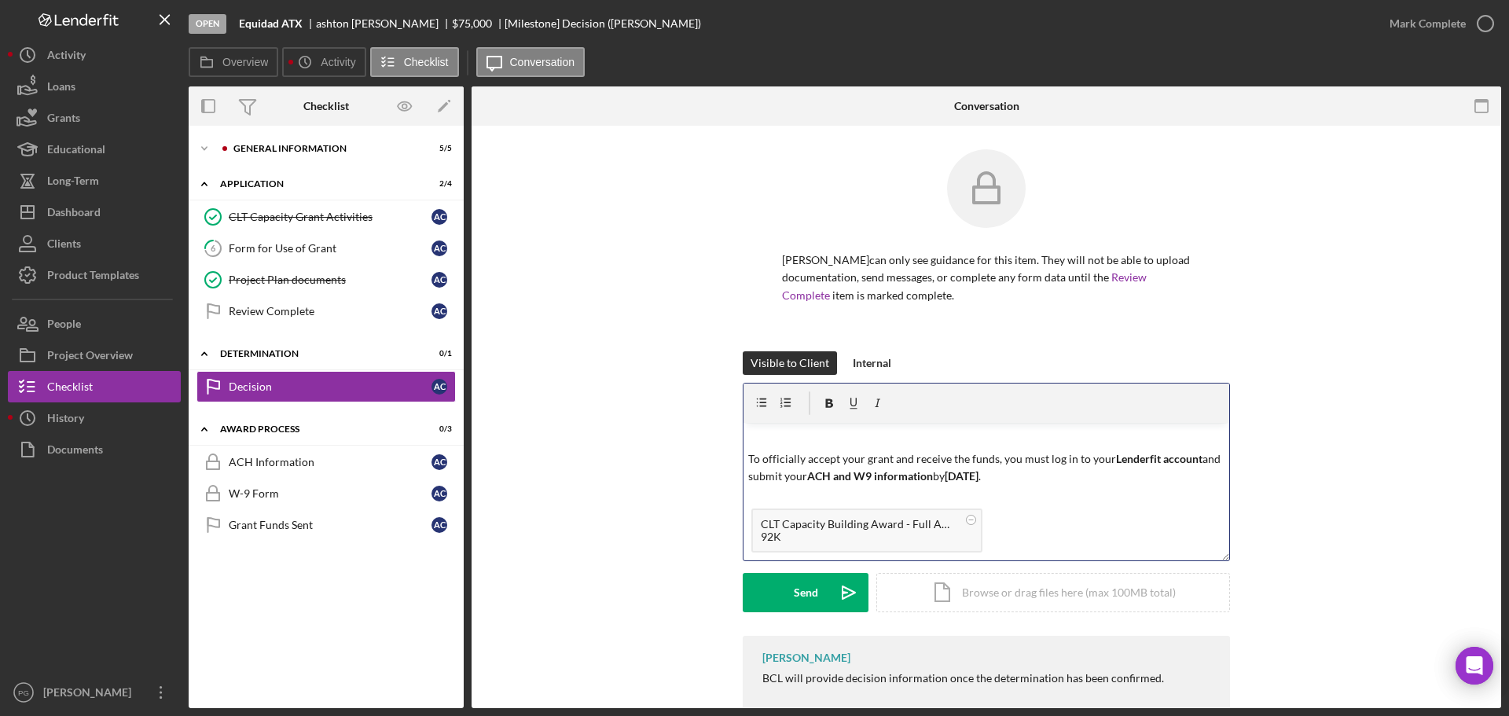
click at [945, 444] on p at bounding box center [986, 436] width 477 height 17
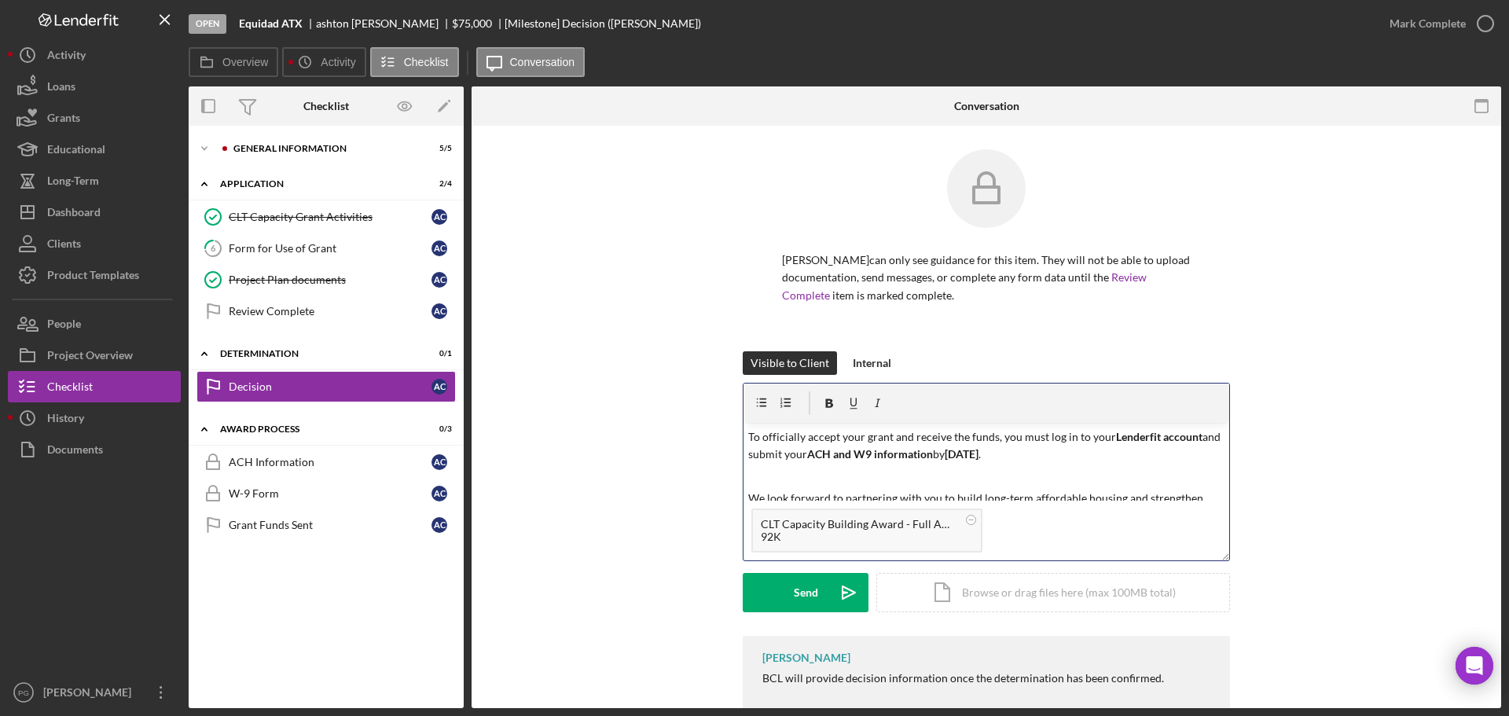
click at [1056, 468] on p at bounding box center [986, 476] width 477 height 17
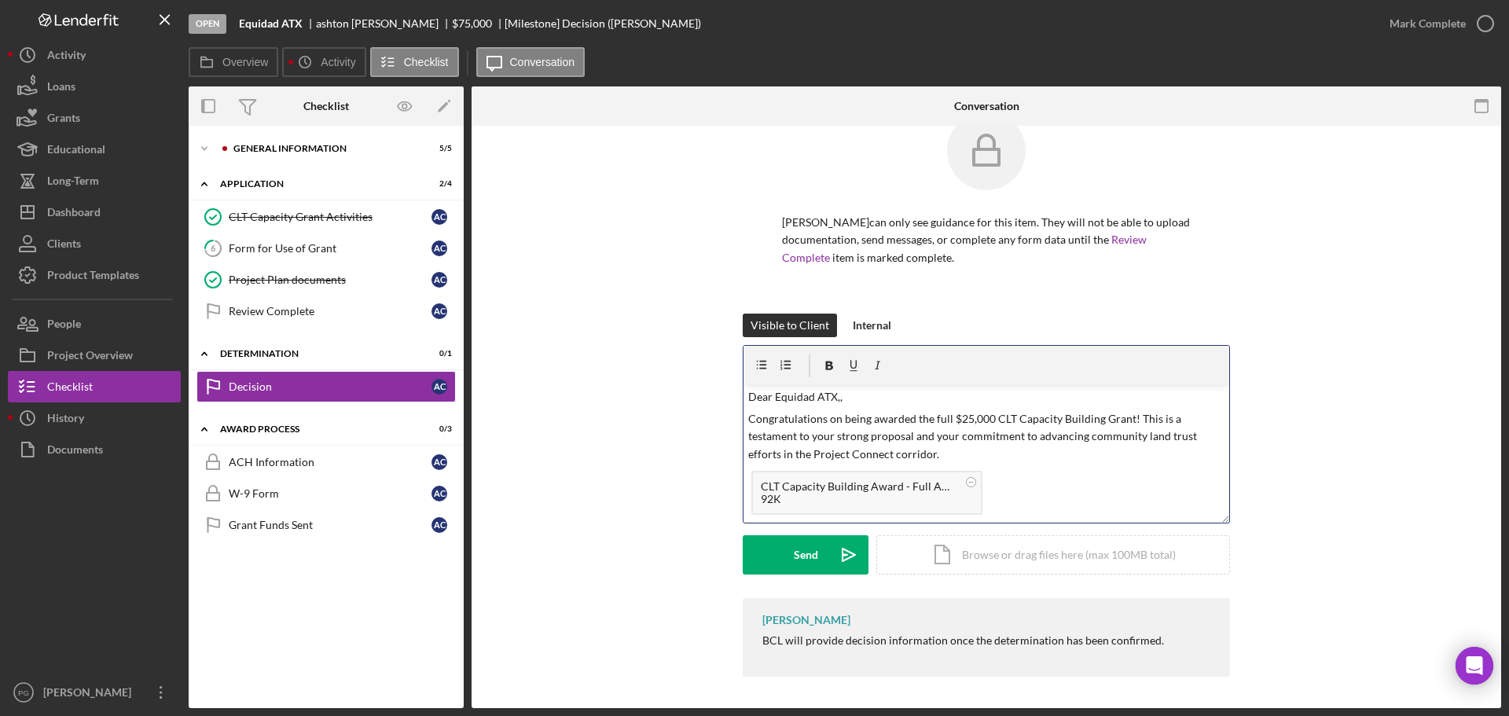
scroll to position [0, 0]
click at [853, 394] on p "Dear Equidad ATX,," at bounding box center [986, 398] width 477 height 17
click at [1297, 424] on div "Visible to Client Internal v Color teal Color pink Remove color Add row above A…" at bounding box center [986, 456] width 983 height 285
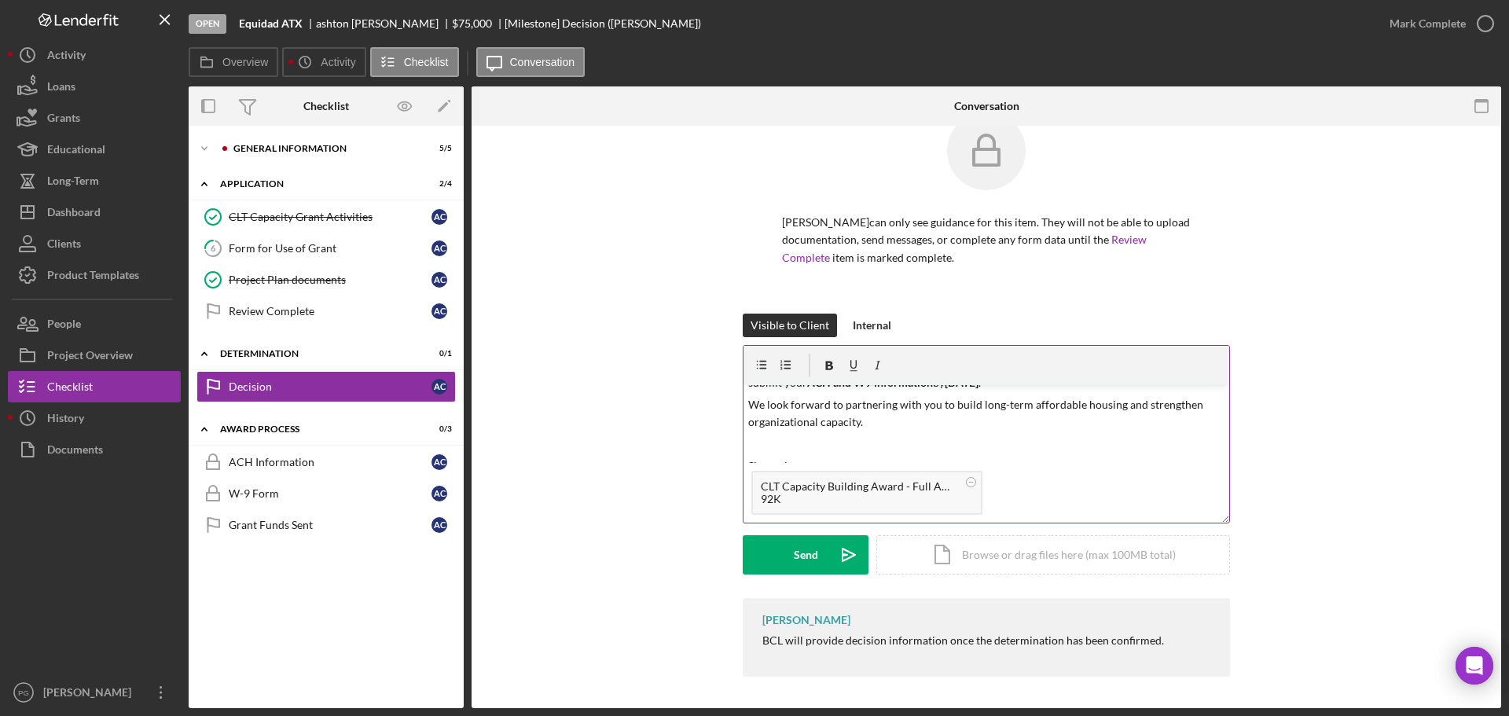
scroll to position [129, 0]
click at [820, 445] on p "Sincerely," at bounding box center [986, 449] width 477 height 17
drag, startPoint x: 820, startPoint y: 447, endPoint x: 734, endPoint y: 446, distance: 85.7
click at [734, 446] on div "Visible to Client Internal v Color teal Color pink Remove color Add row above A…" at bounding box center [986, 456] width 983 height 285
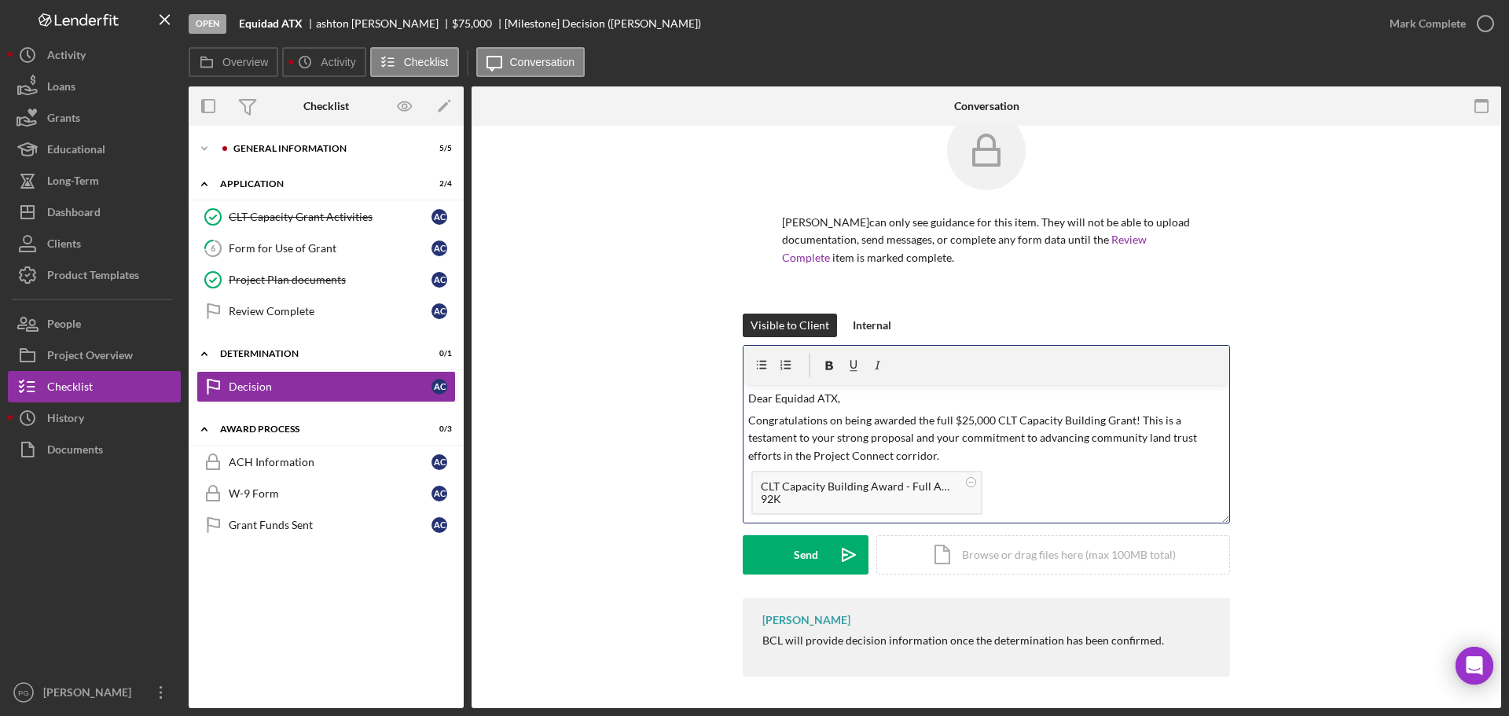
scroll to position [0, 0]
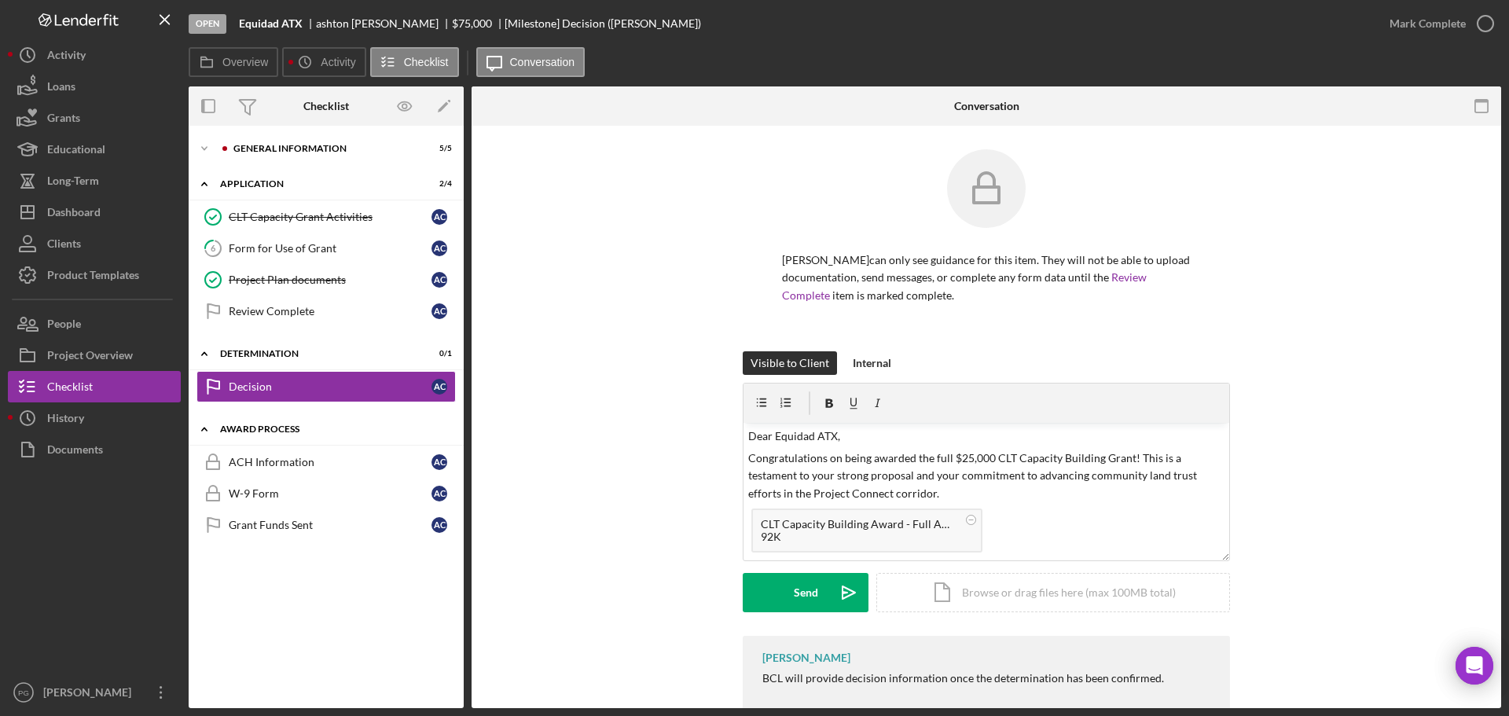
drag, startPoint x: 217, startPoint y: 425, endPoint x: 320, endPoint y: 428, distance: 103.0
click at [217, 425] on icon "Icon/Expander" at bounding box center [204, 428] width 31 height 31
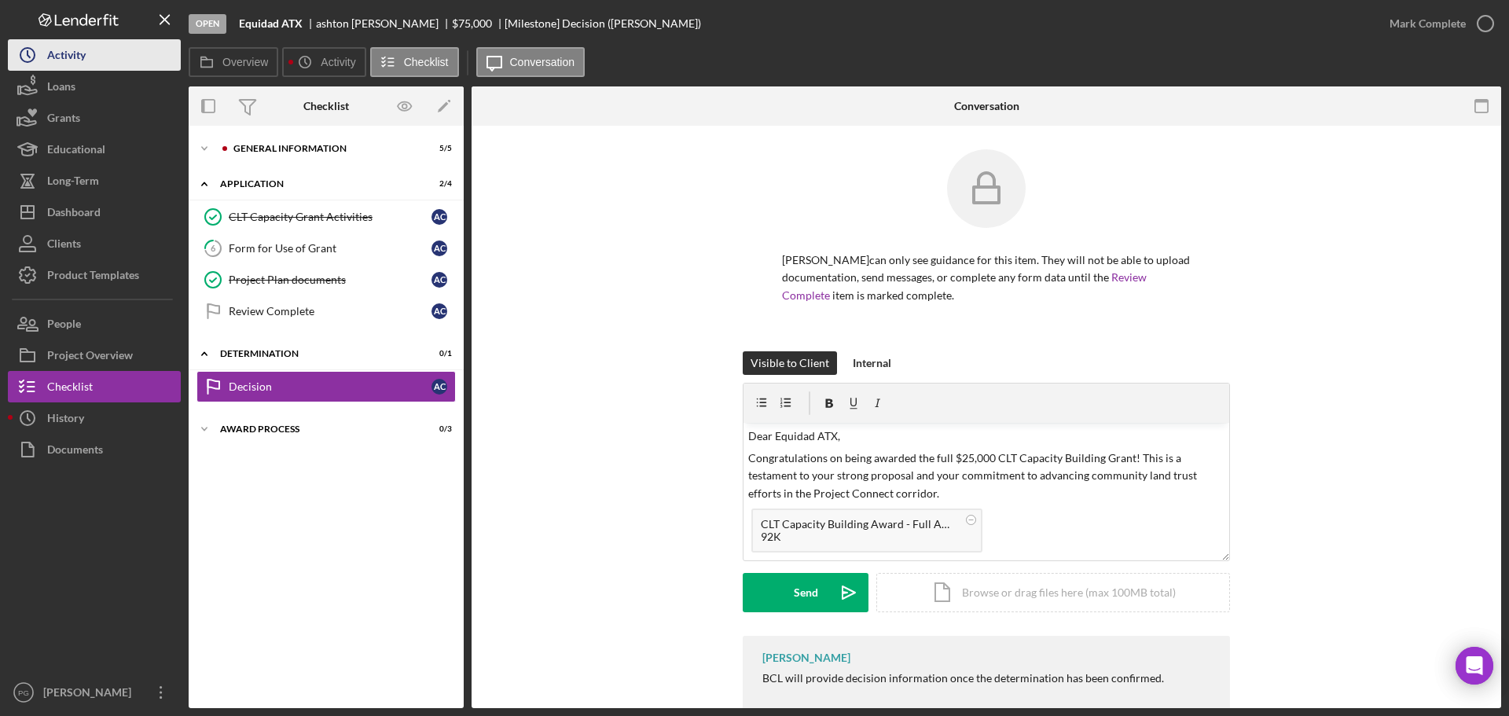
click at [61, 51] on div "Activity" at bounding box center [66, 56] width 39 height 35
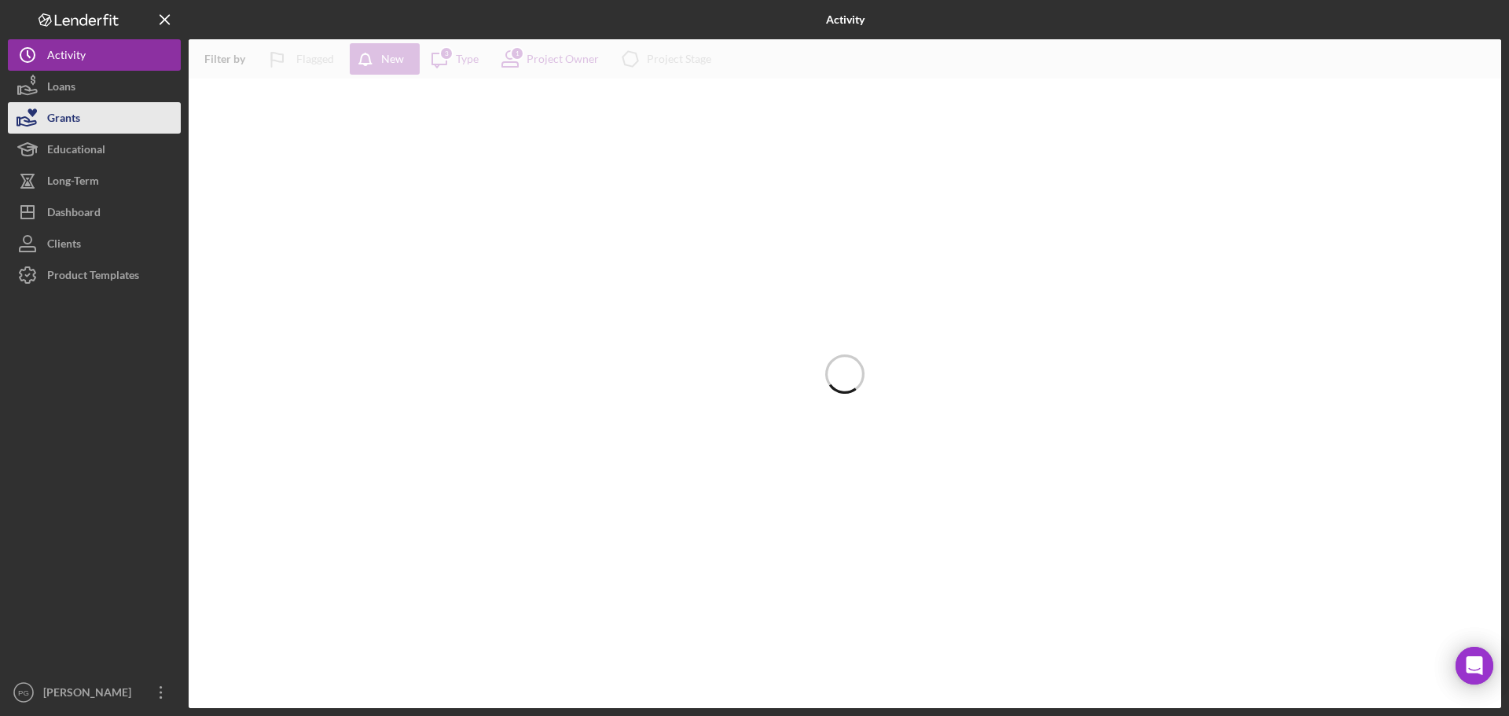
click at [82, 107] on button "Grants" at bounding box center [94, 117] width 173 height 31
